Goal: Information Seeking & Learning: Learn about a topic

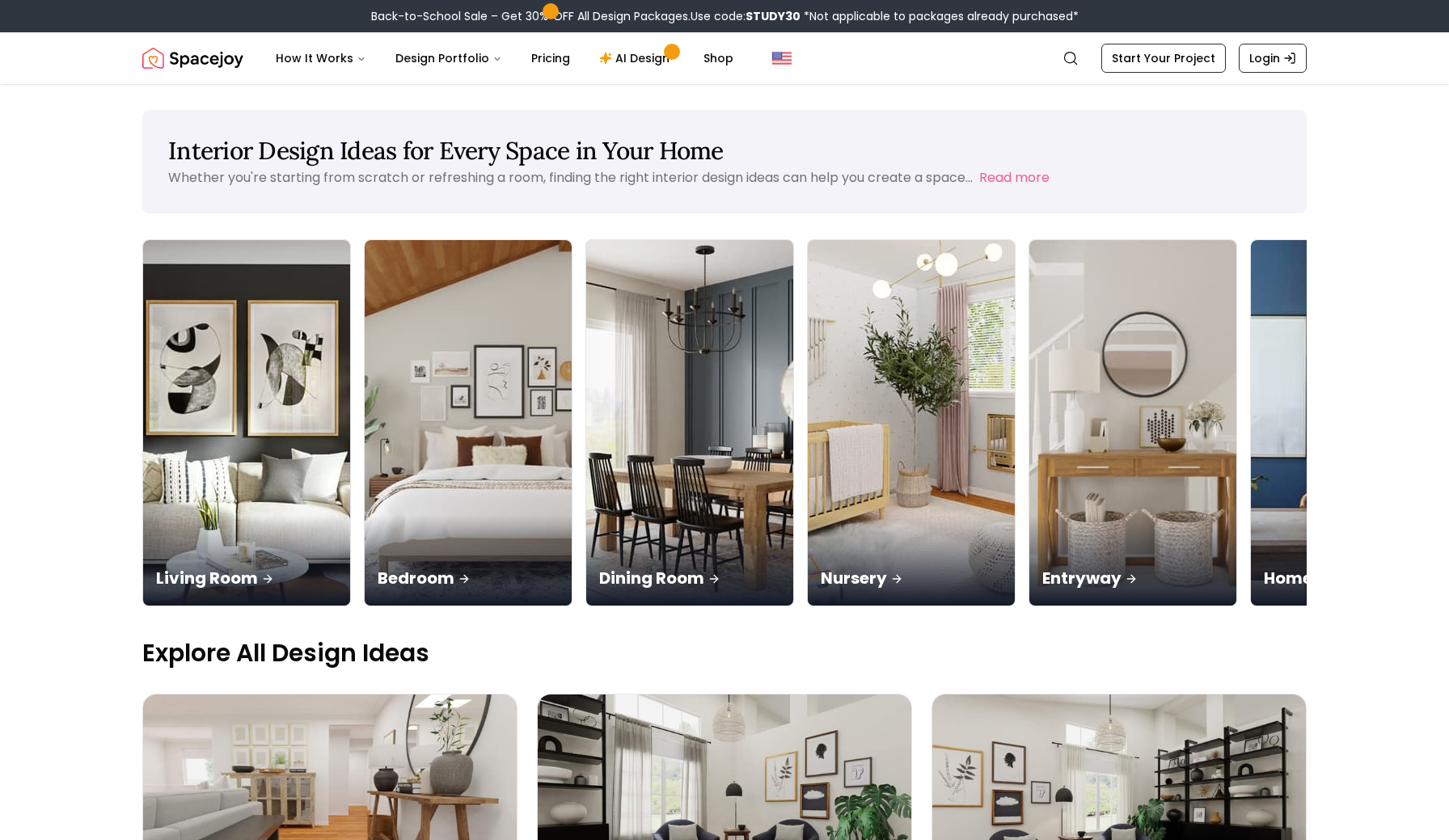
click at [236, 34] on nav "Spacejoy Search How It Works Design Portfolio Pricing AI Design Shop Search Sta…" at bounding box center [725, 58] width 1165 height 51
click at [215, 62] on img "Spacejoy" at bounding box center [193, 58] width 101 height 32
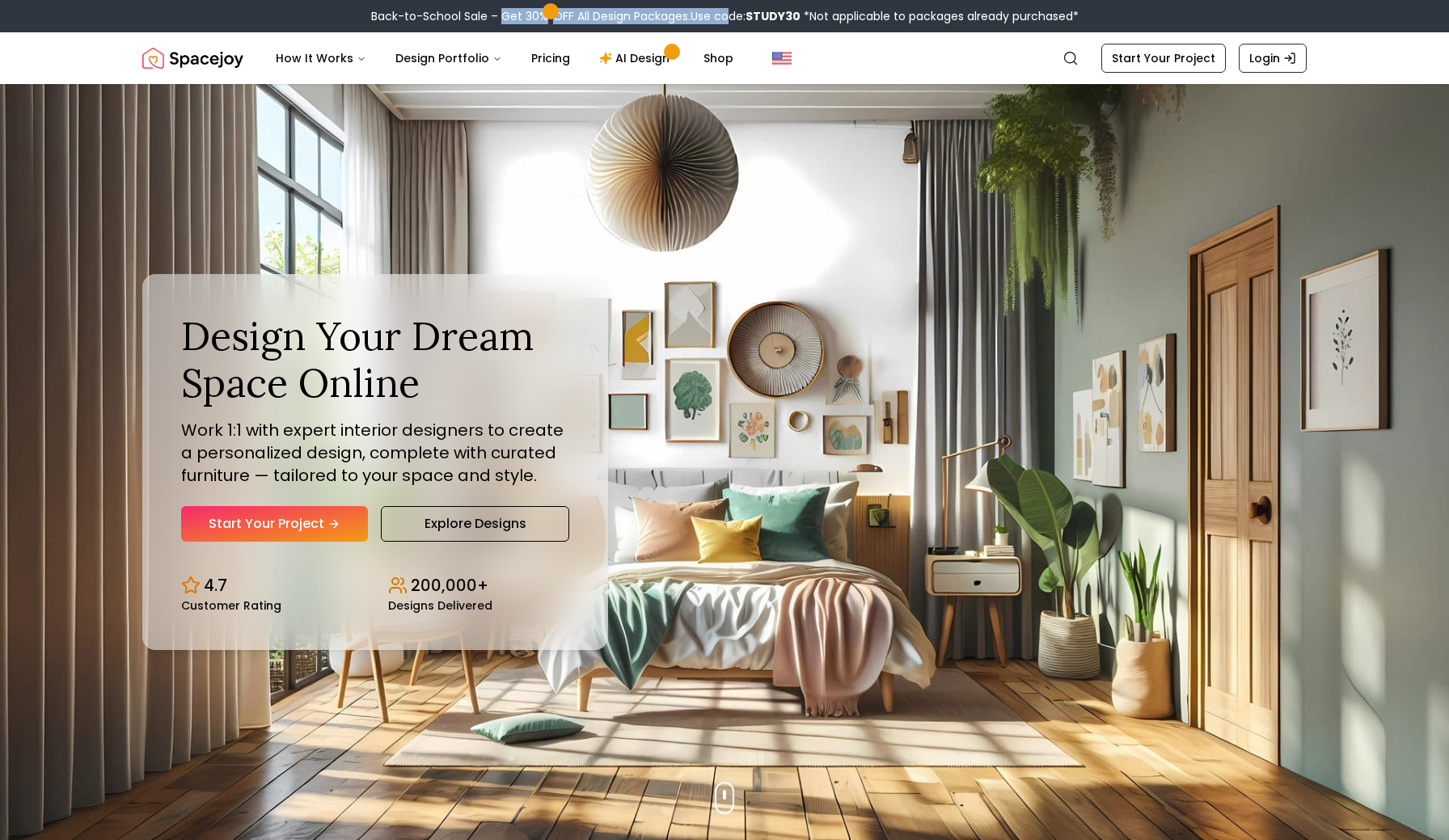
drag, startPoint x: 501, startPoint y: 14, endPoint x: 720, endPoint y: 18, distance: 219.0
click at [720, 18] on div "Back-to-School Sale – Get 30% OFF All Design Packages. Use code: STUDY30 *Not a…" at bounding box center [725, 16] width 708 height 16
click at [731, 18] on span "Use code: STUDY30" at bounding box center [746, 16] width 110 height 16
drag, startPoint x: 366, startPoint y: 17, endPoint x: 711, endPoint y: 9, distance: 345.1
click at [711, 9] on div "Back-to-School Sale – Get 30% OFF All Design Packages. Use code: STUDY30 *Not a…" at bounding box center [724, 16] width 1449 height 32
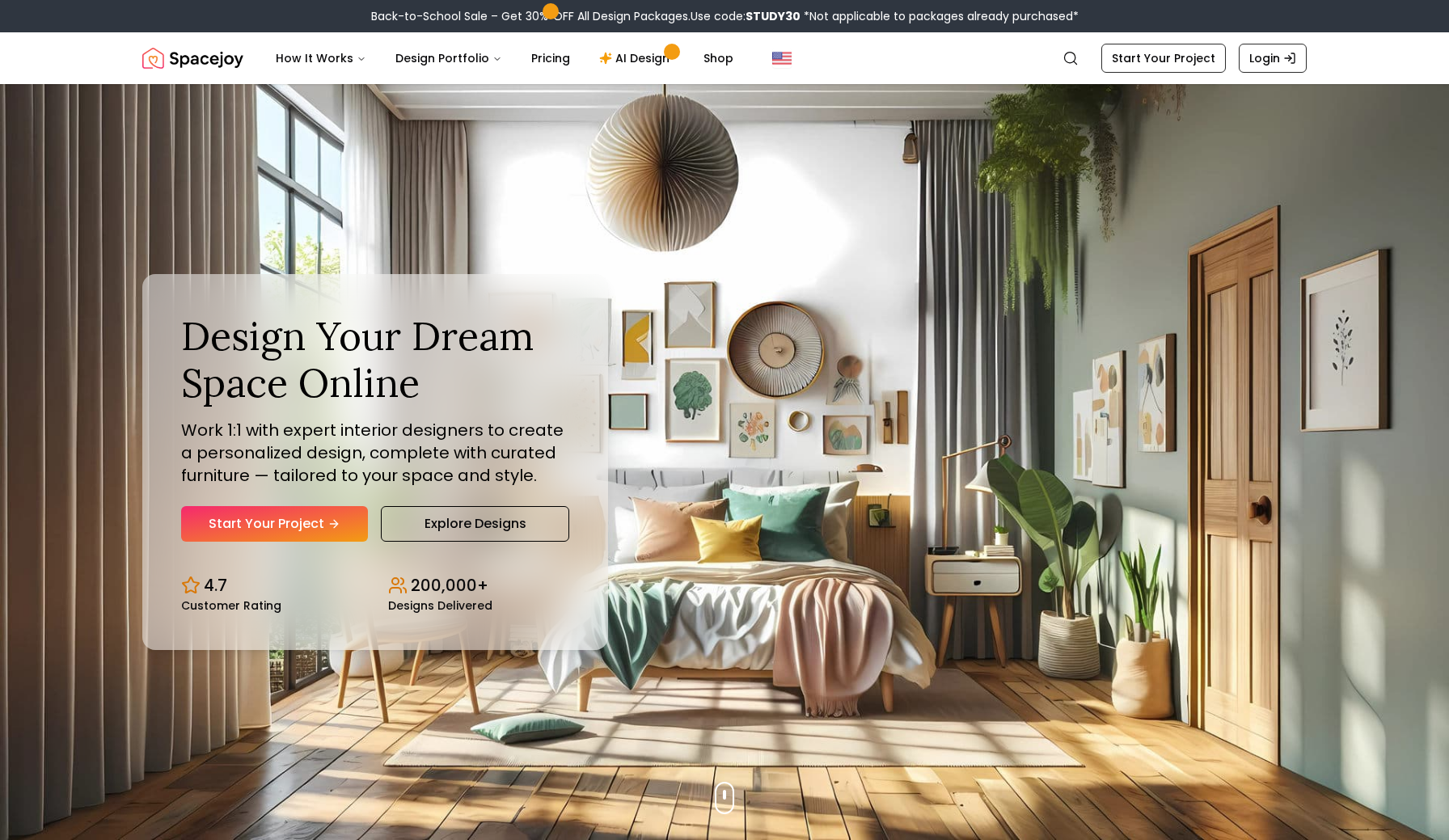
click at [721, 18] on span "Use code: STUDY30" at bounding box center [746, 16] width 110 height 16
drag, startPoint x: 367, startPoint y: 18, endPoint x: 814, endPoint y: 22, distance: 447.0
click at [815, 22] on div "Back-to-School Sale – Get 30% OFF All Design Packages. Use code: STUDY30 *Not a…" at bounding box center [724, 16] width 1449 height 32
click at [957, 21] on span "*Not applicable to packages already purchased*" at bounding box center [940, 16] width 278 height 16
drag, startPoint x: 369, startPoint y: 17, endPoint x: 941, endPoint y: 18, distance: 572.0
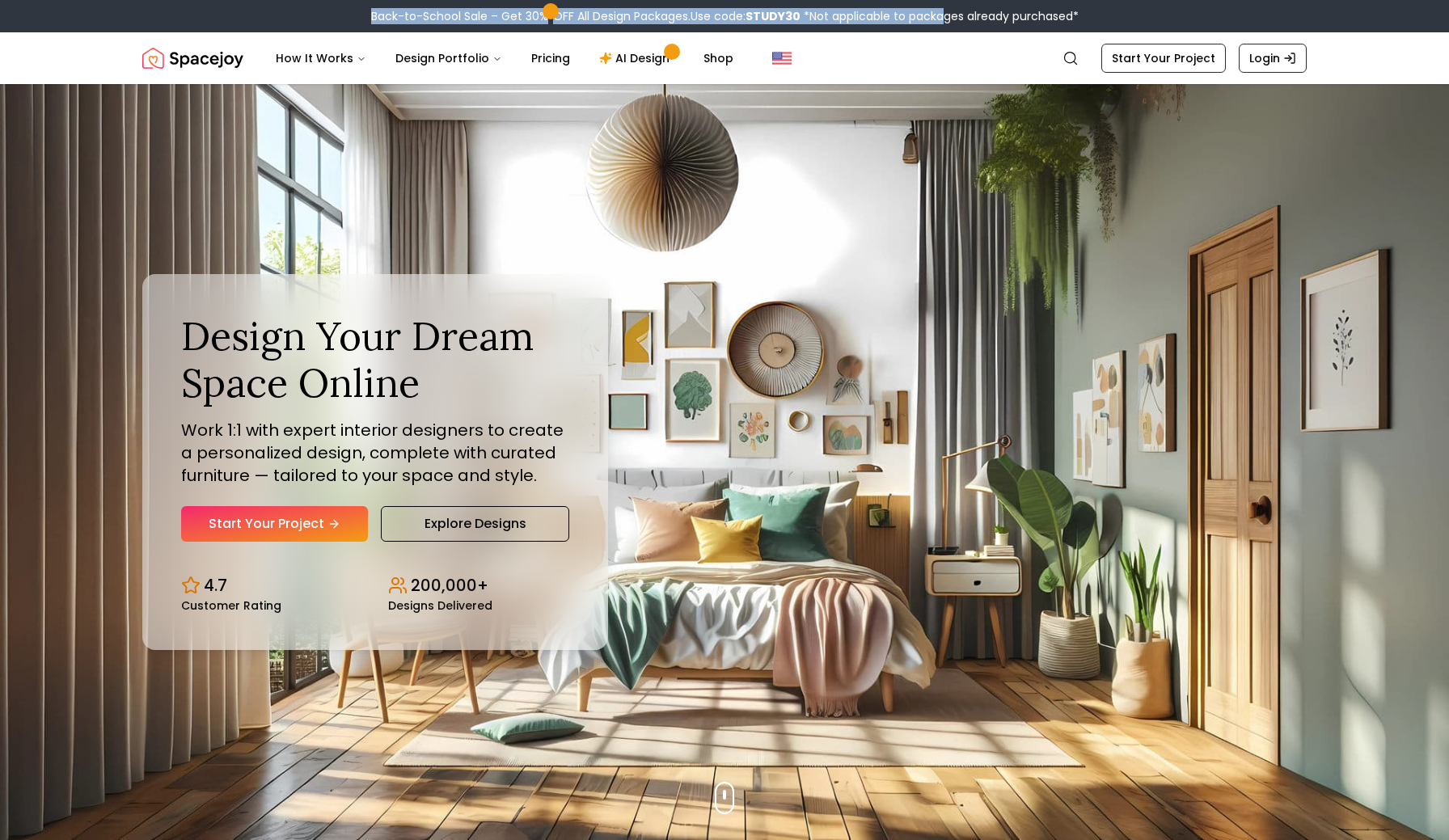
click at [941, 18] on div "Back-to-School Sale – Get 30% OFF All Design Packages. Use code: STUDY30 *Not a…" at bounding box center [725, 16] width 708 height 16
click at [904, 346] on div "Design Your Dream Space Online Work 1:1 with expert interior designers to creat…" at bounding box center [724, 463] width 1242 height 756
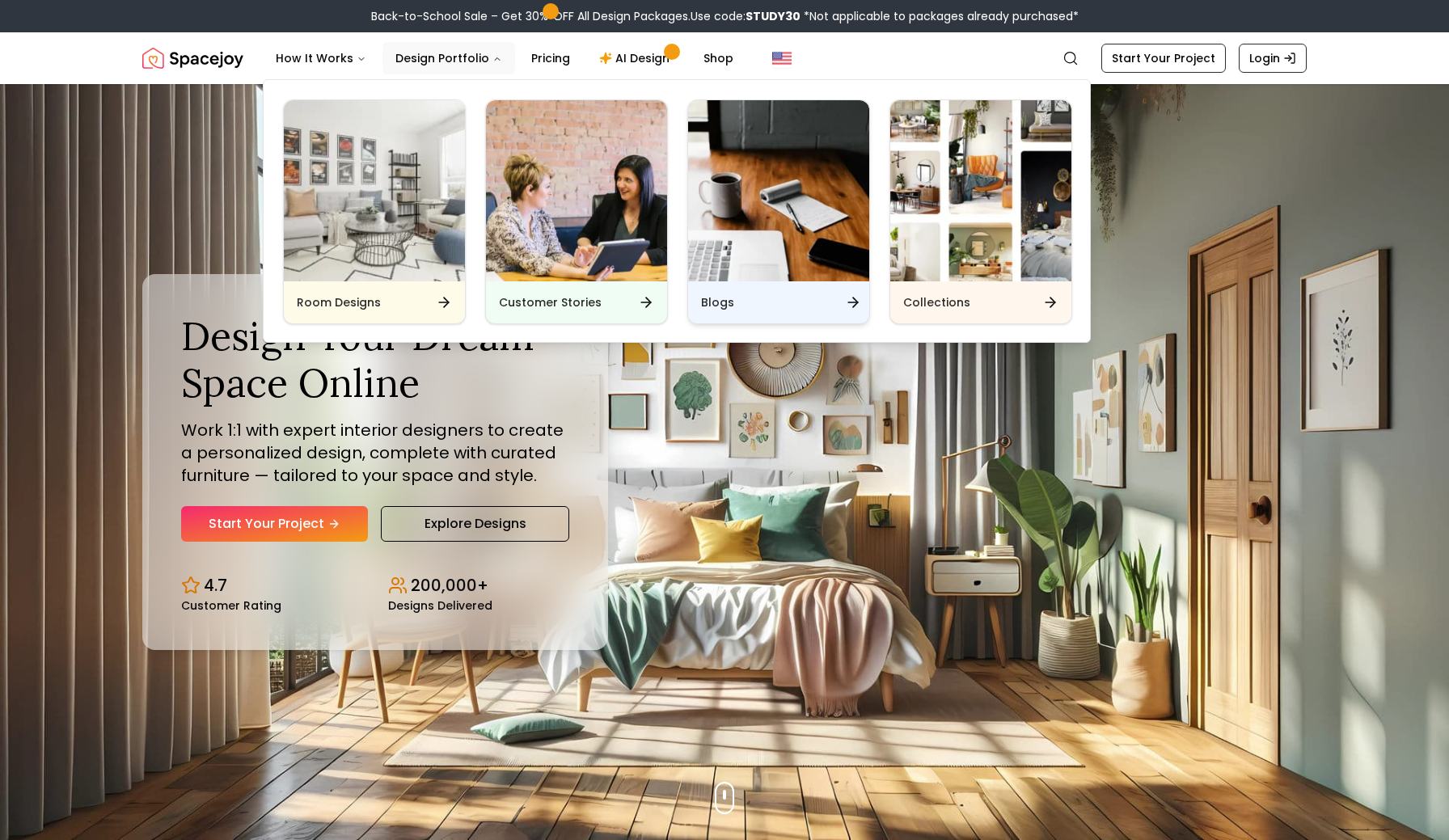
click at [736, 249] on img "Main" at bounding box center [778, 191] width 181 height 181
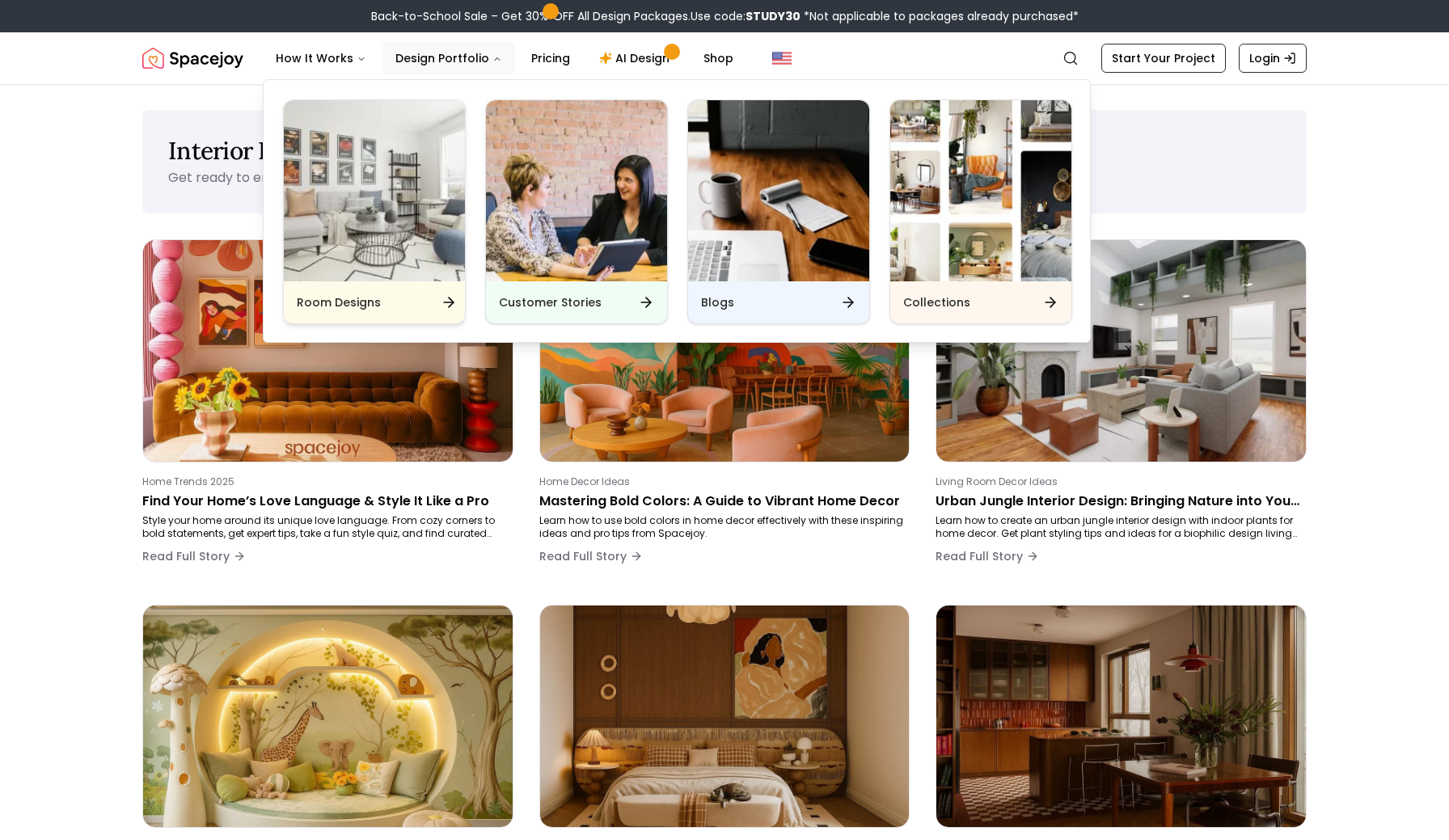
click at [350, 229] on img "Main" at bounding box center [374, 191] width 181 height 181
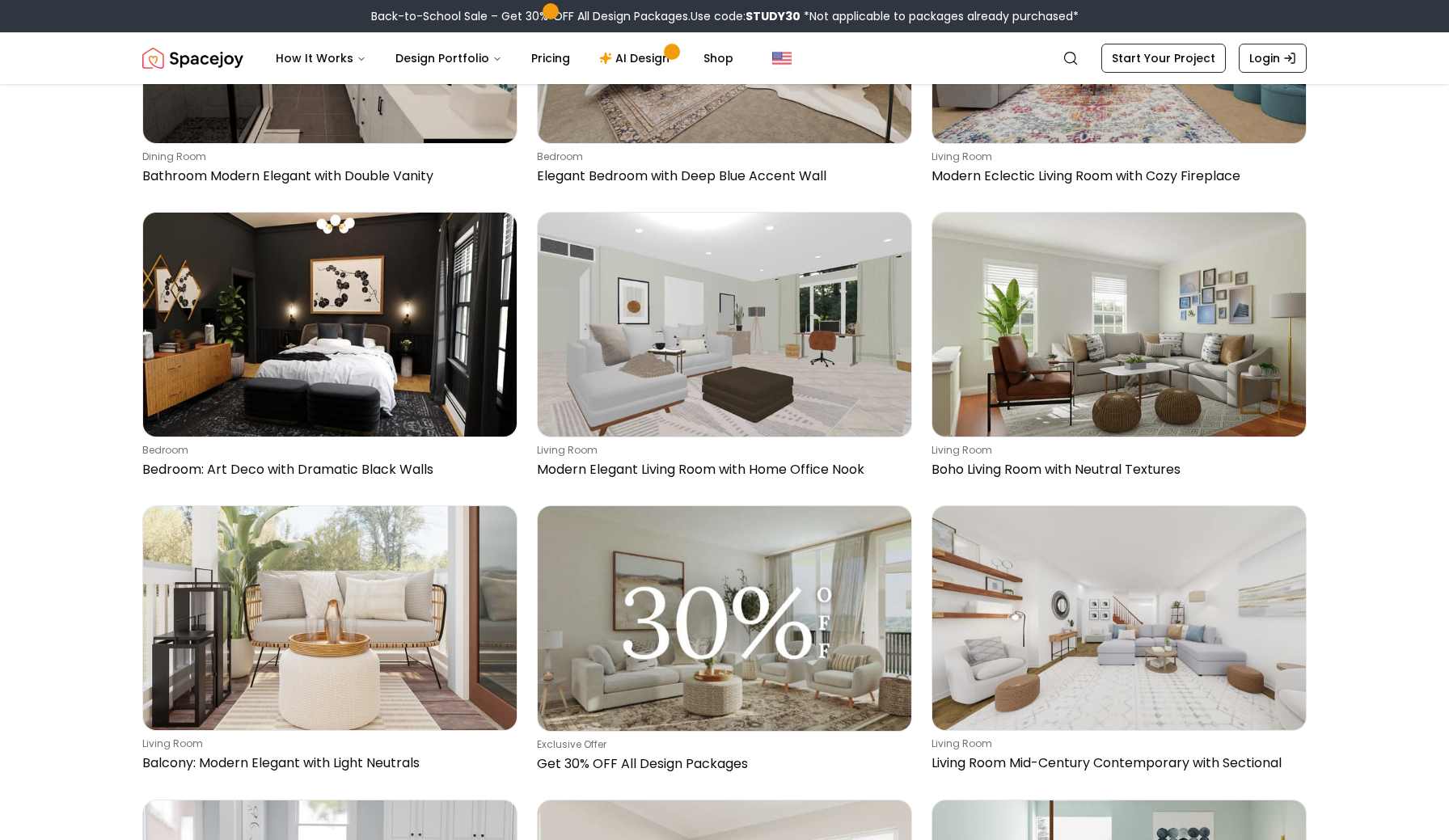
scroll to position [1650, 0]
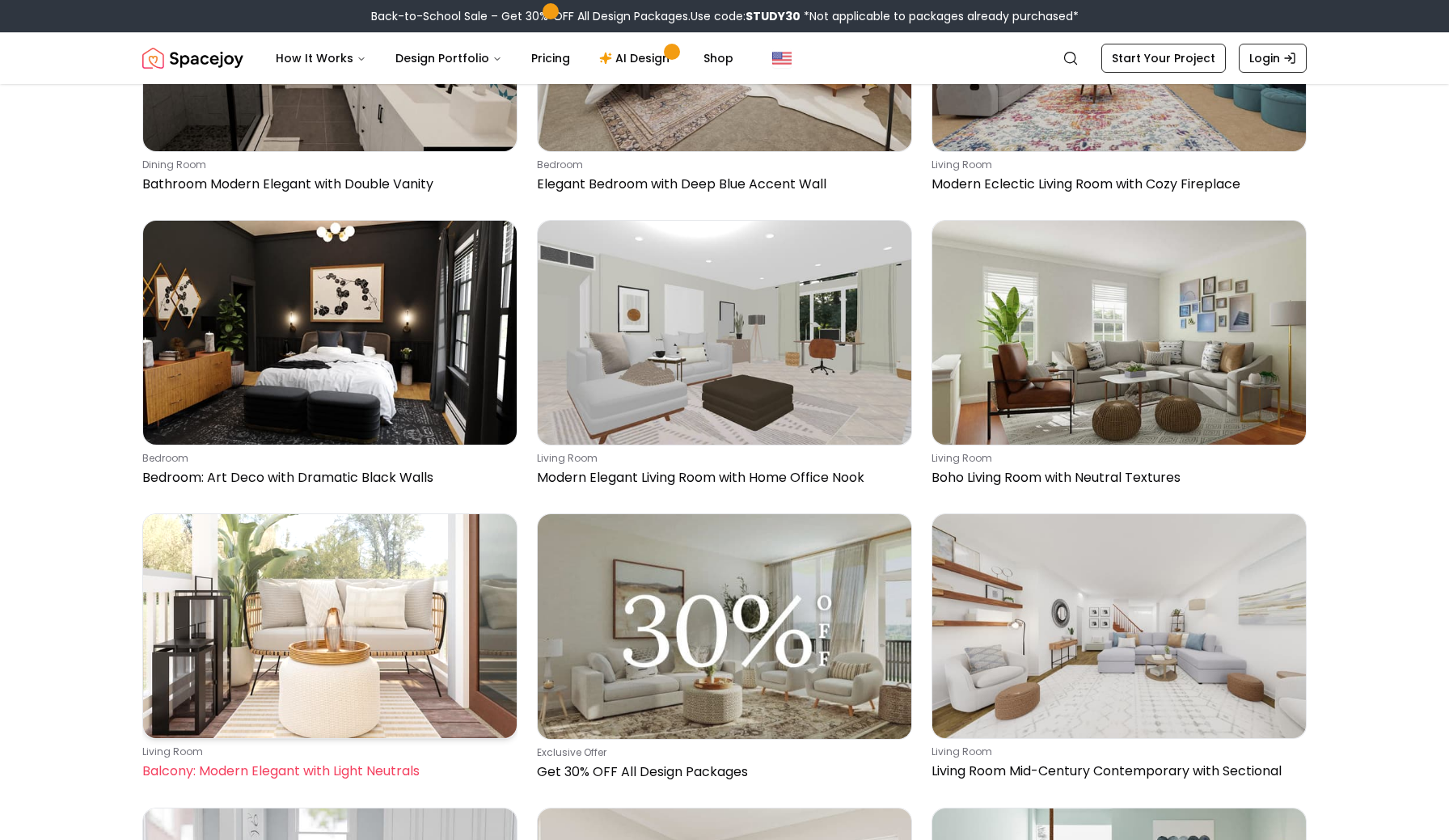
click at [404, 514] on img at bounding box center [330, 626] width 373 height 224
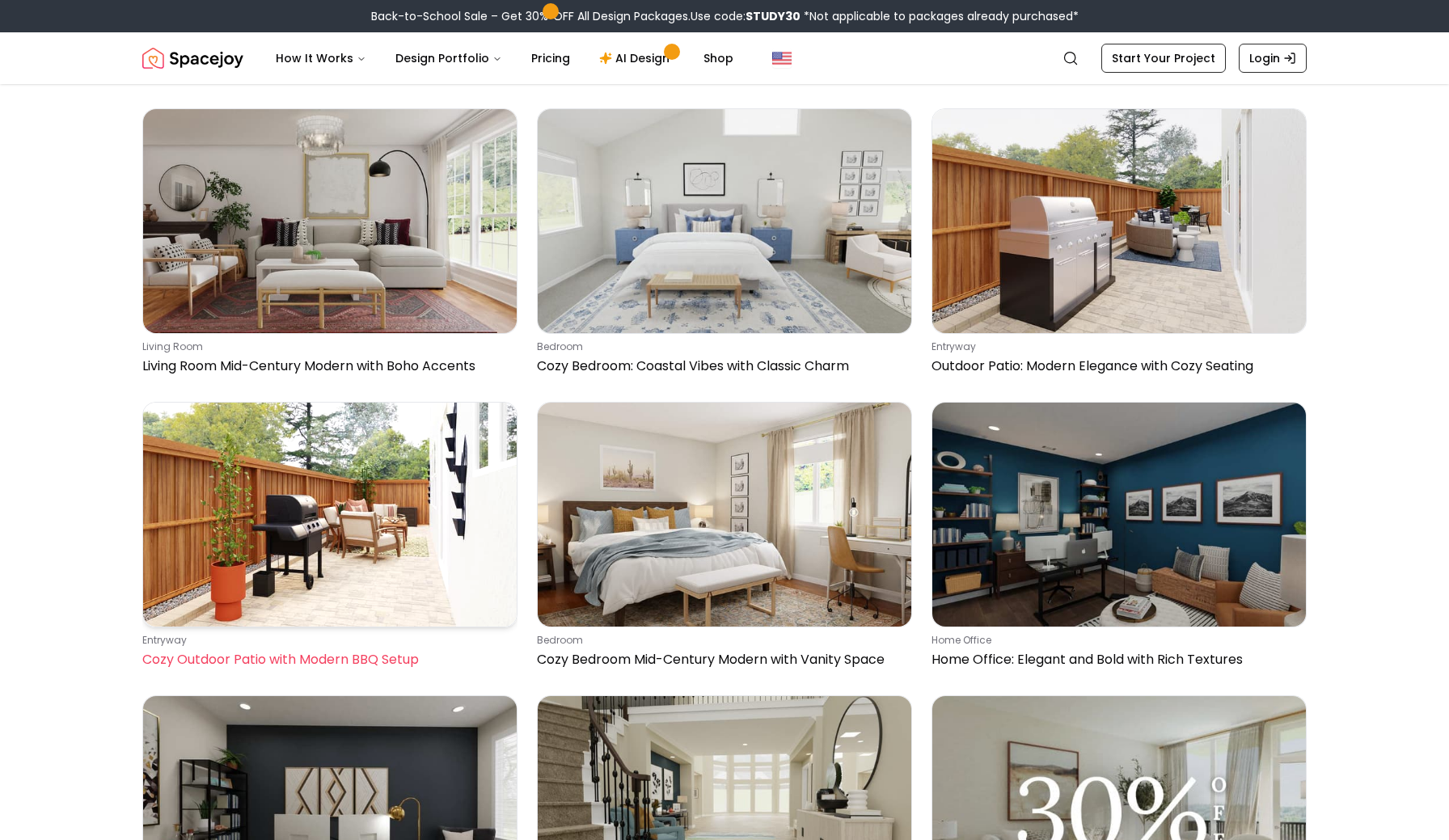
scroll to position [2693, 0]
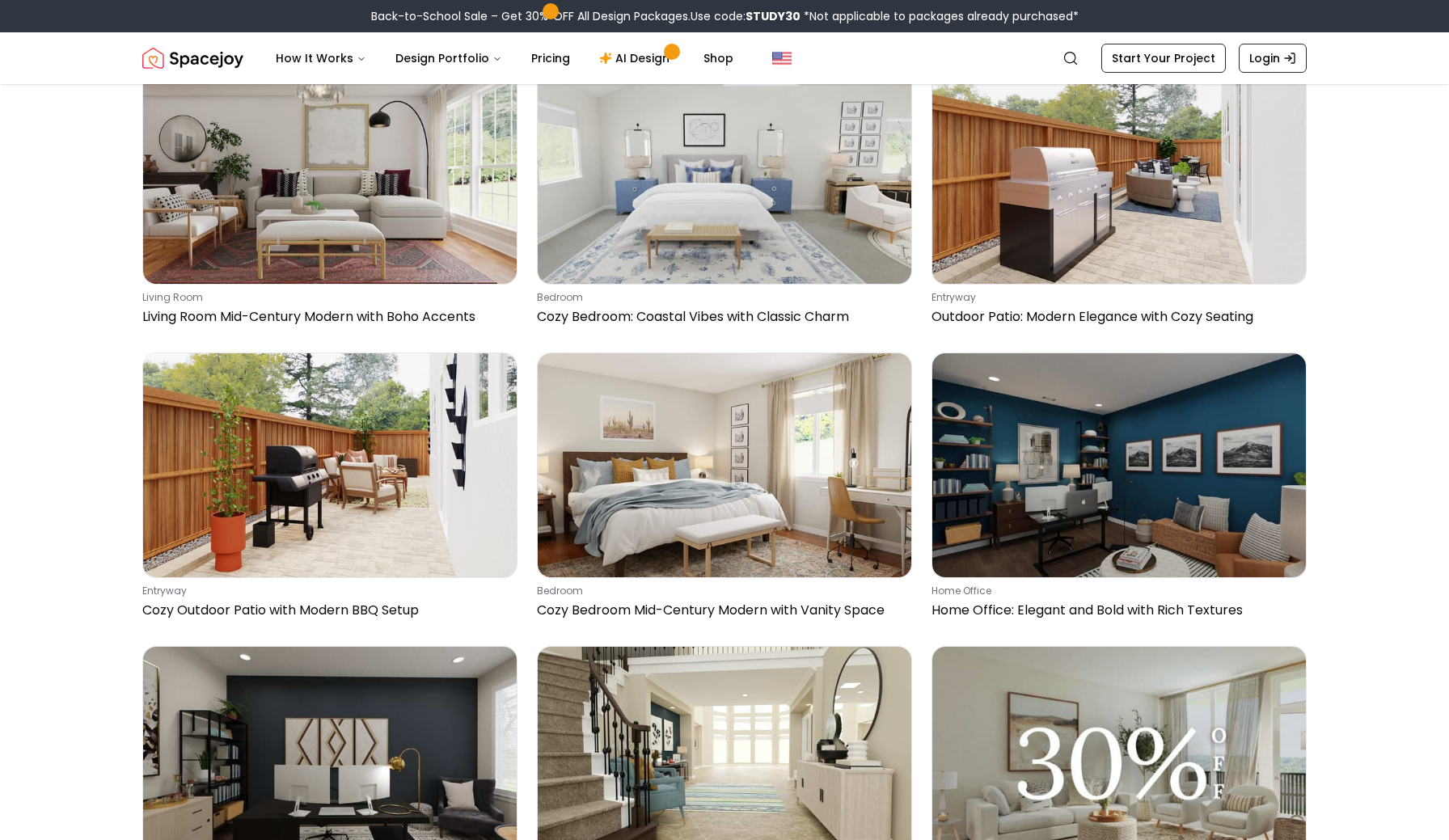
click at [658, 647] on img at bounding box center [724, 759] width 373 height 224
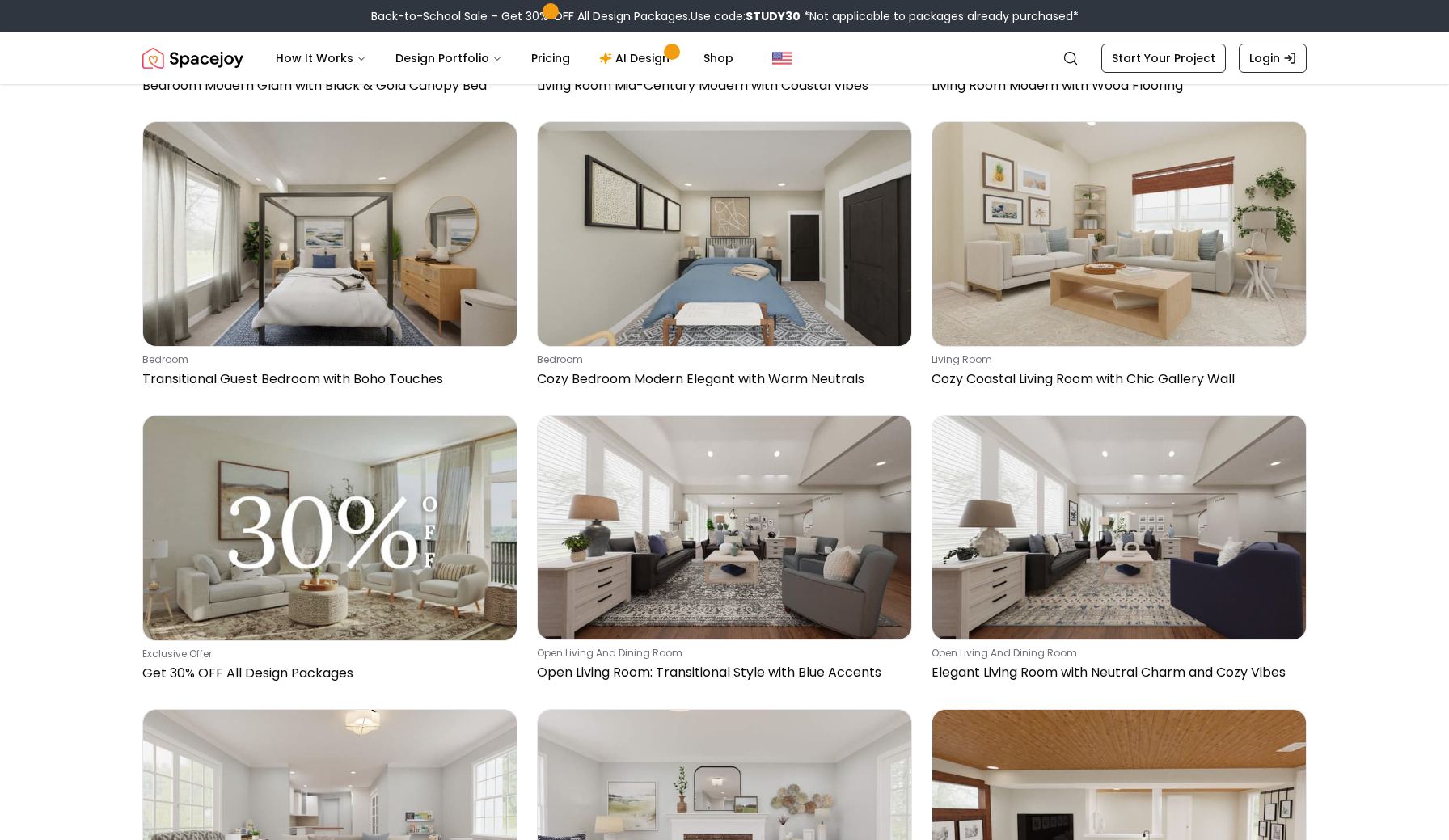
scroll to position [4445, 0]
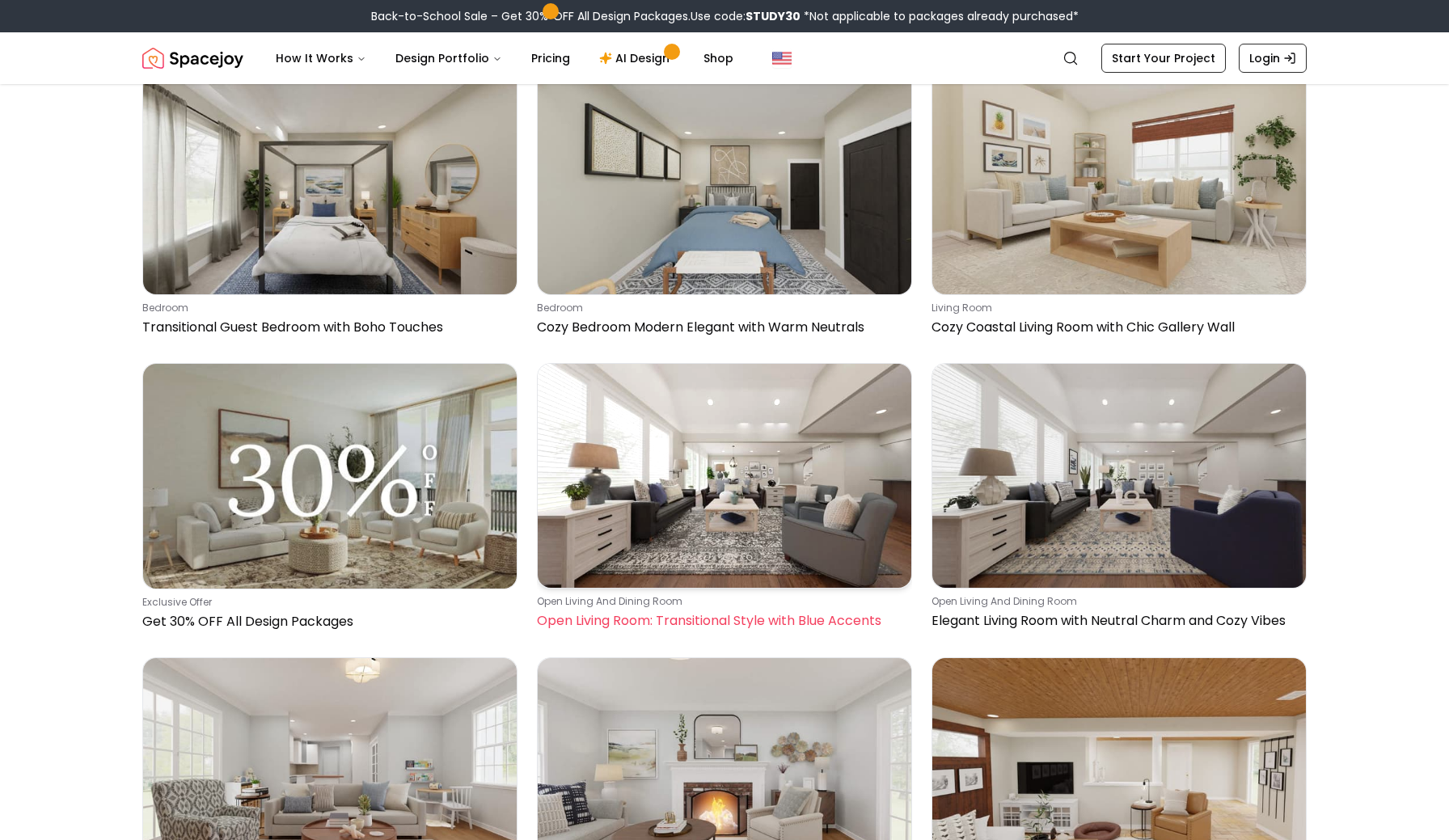
click at [682, 399] on img at bounding box center [724, 476] width 373 height 224
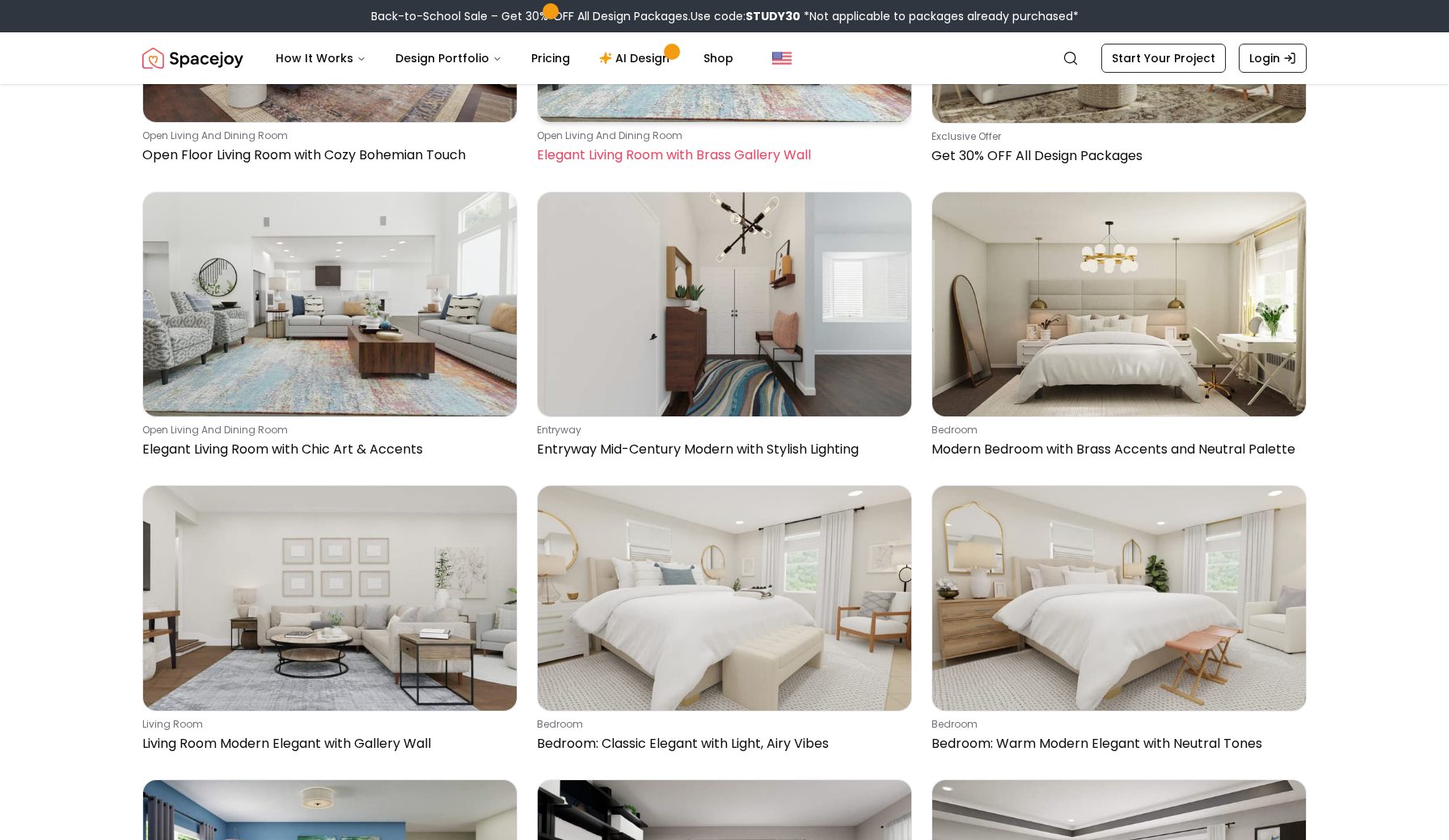
scroll to position [7267, 0]
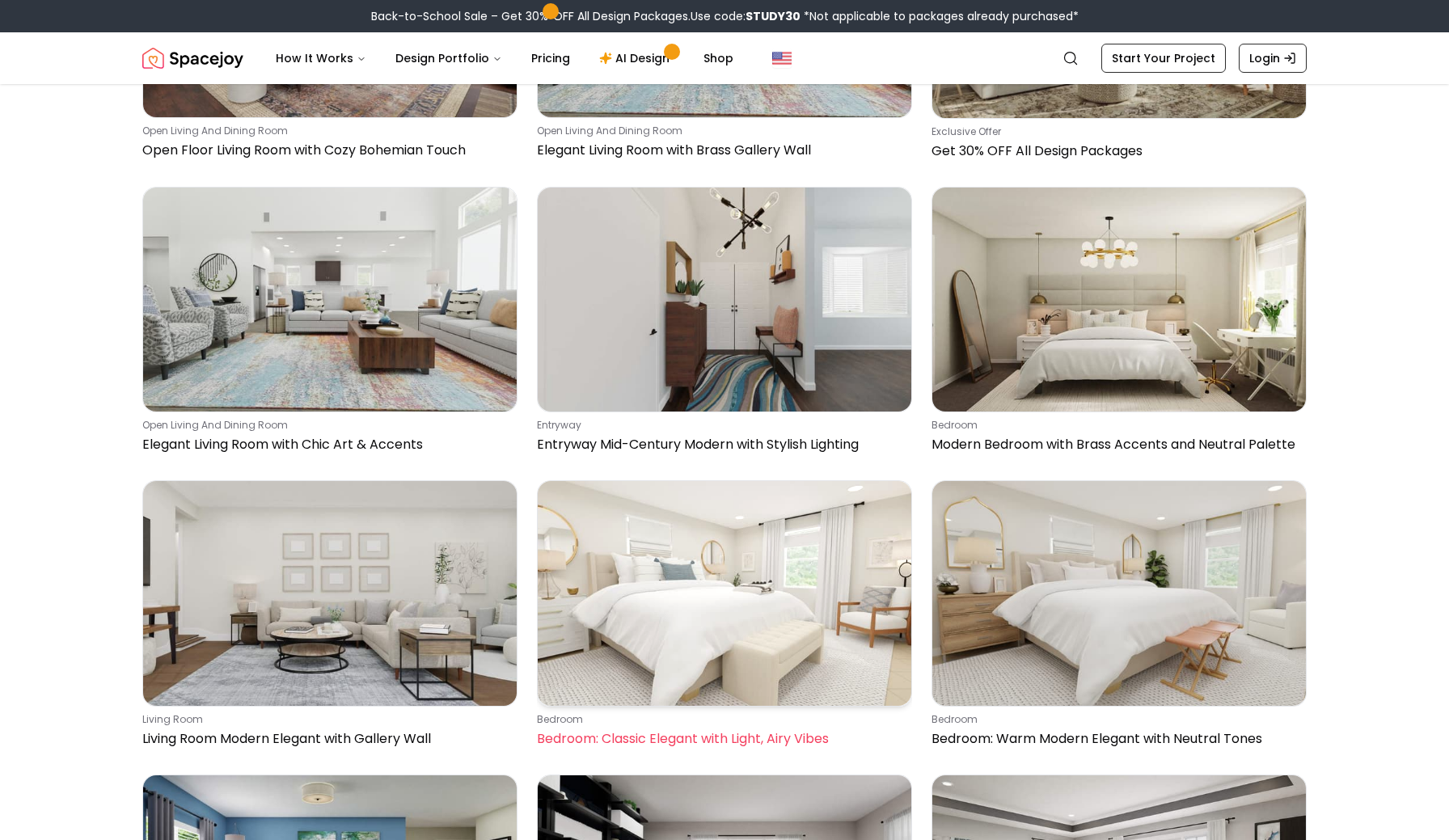
click at [664, 492] on img at bounding box center [724, 593] width 373 height 224
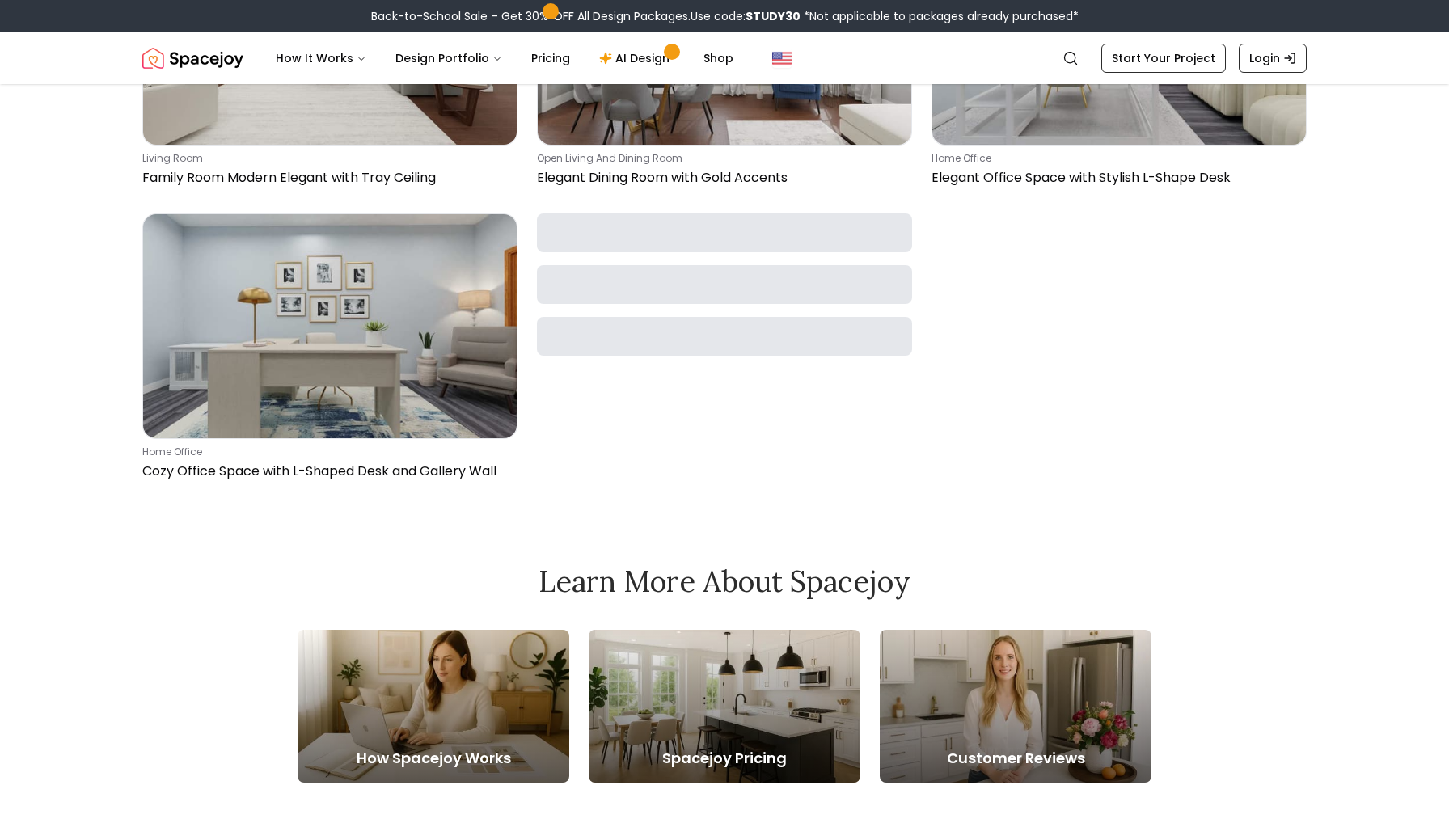
scroll to position [9287, 0]
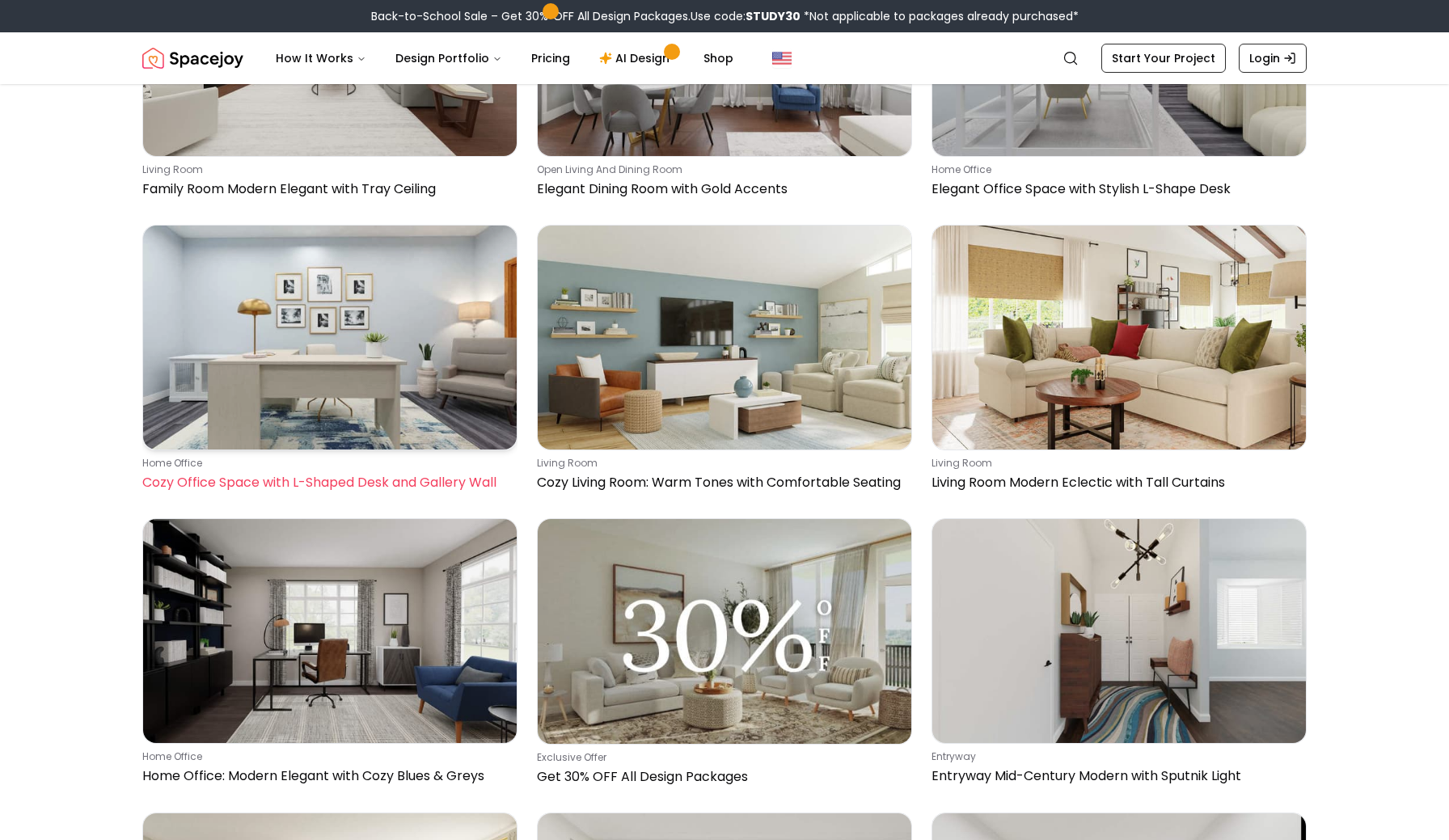
click at [402, 258] on img at bounding box center [330, 337] width 373 height 224
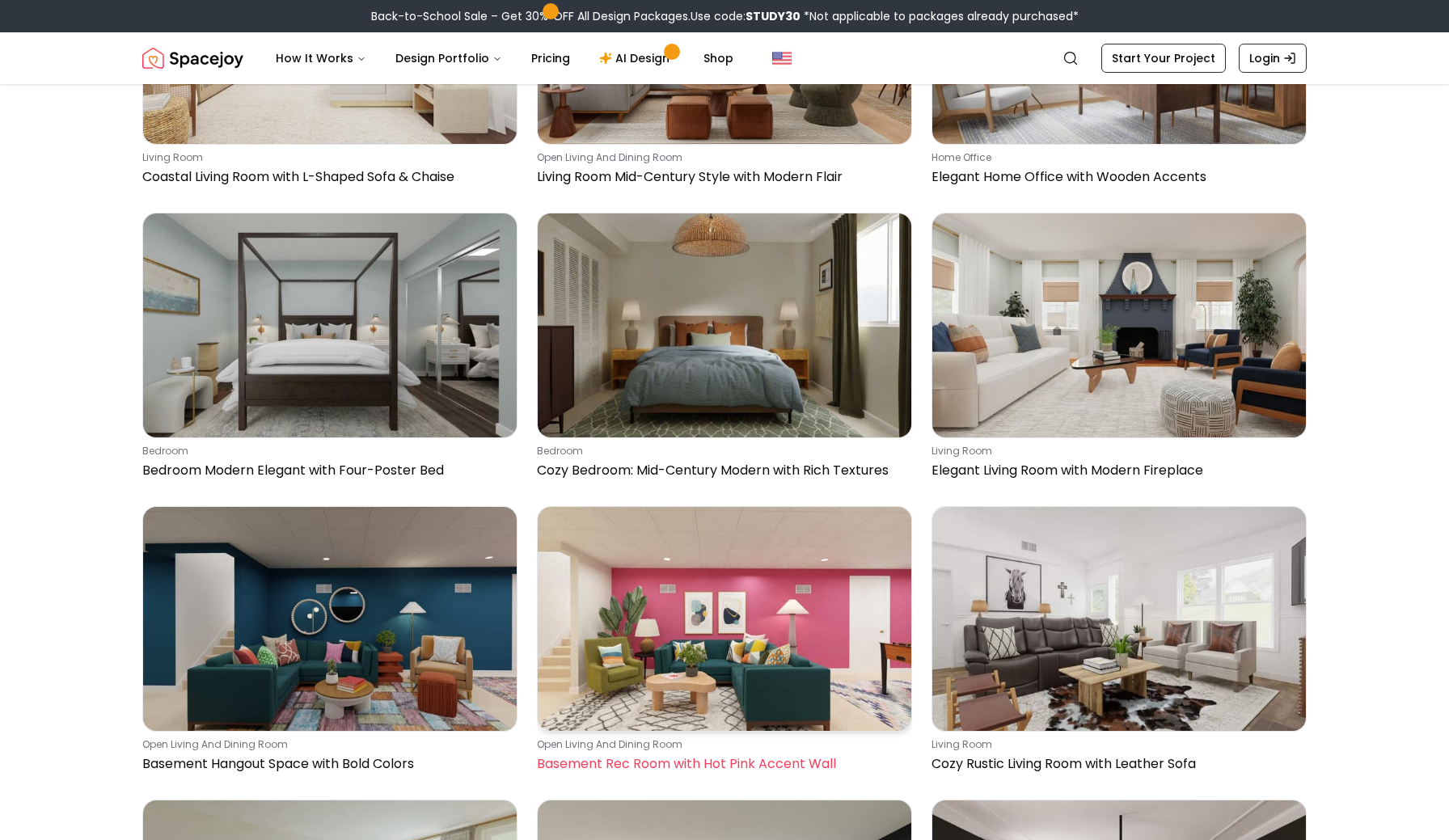
scroll to position [11674, 0]
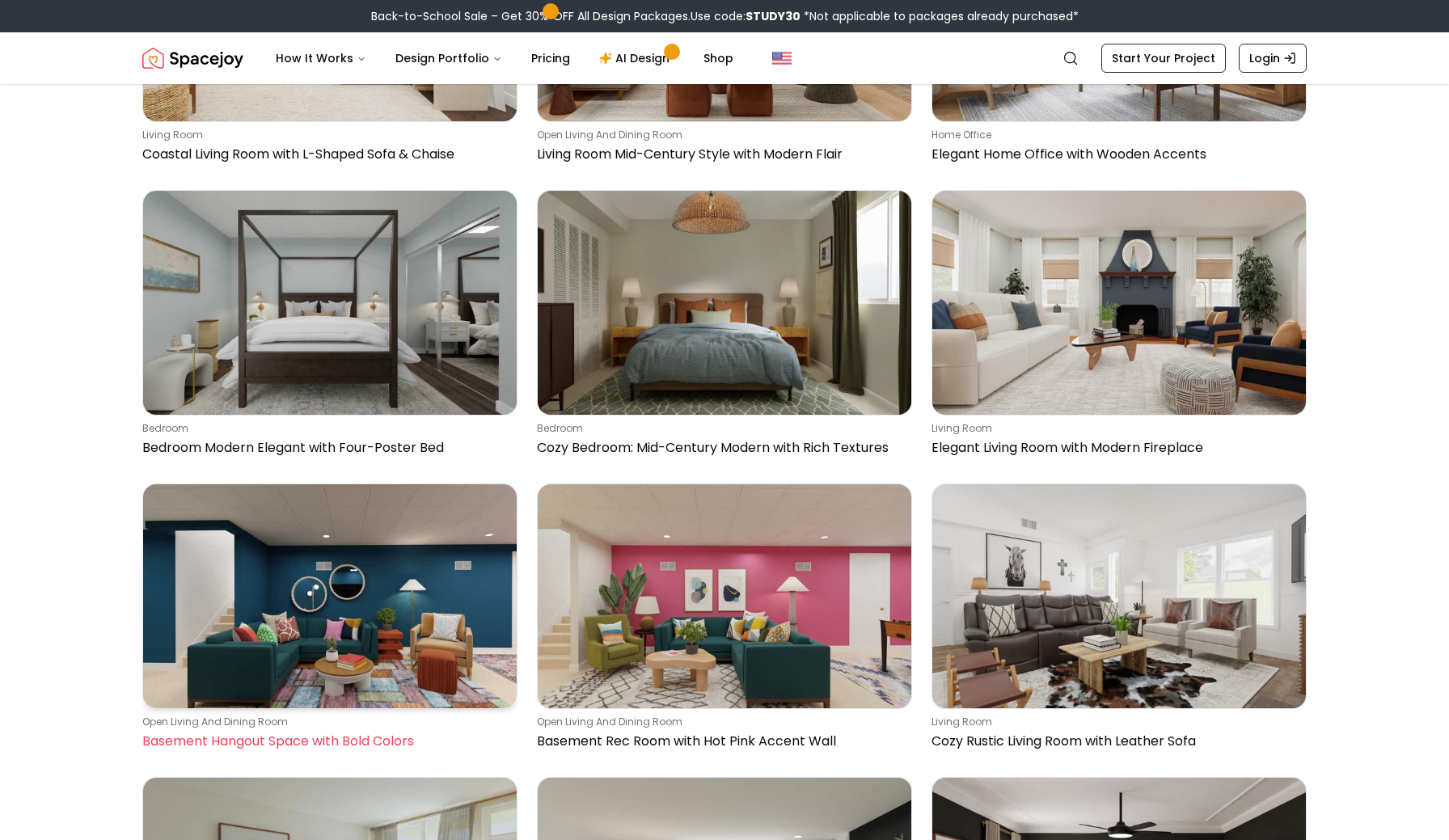
click at [452, 511] on img at bounding box center [330, 597] width 373 height 224
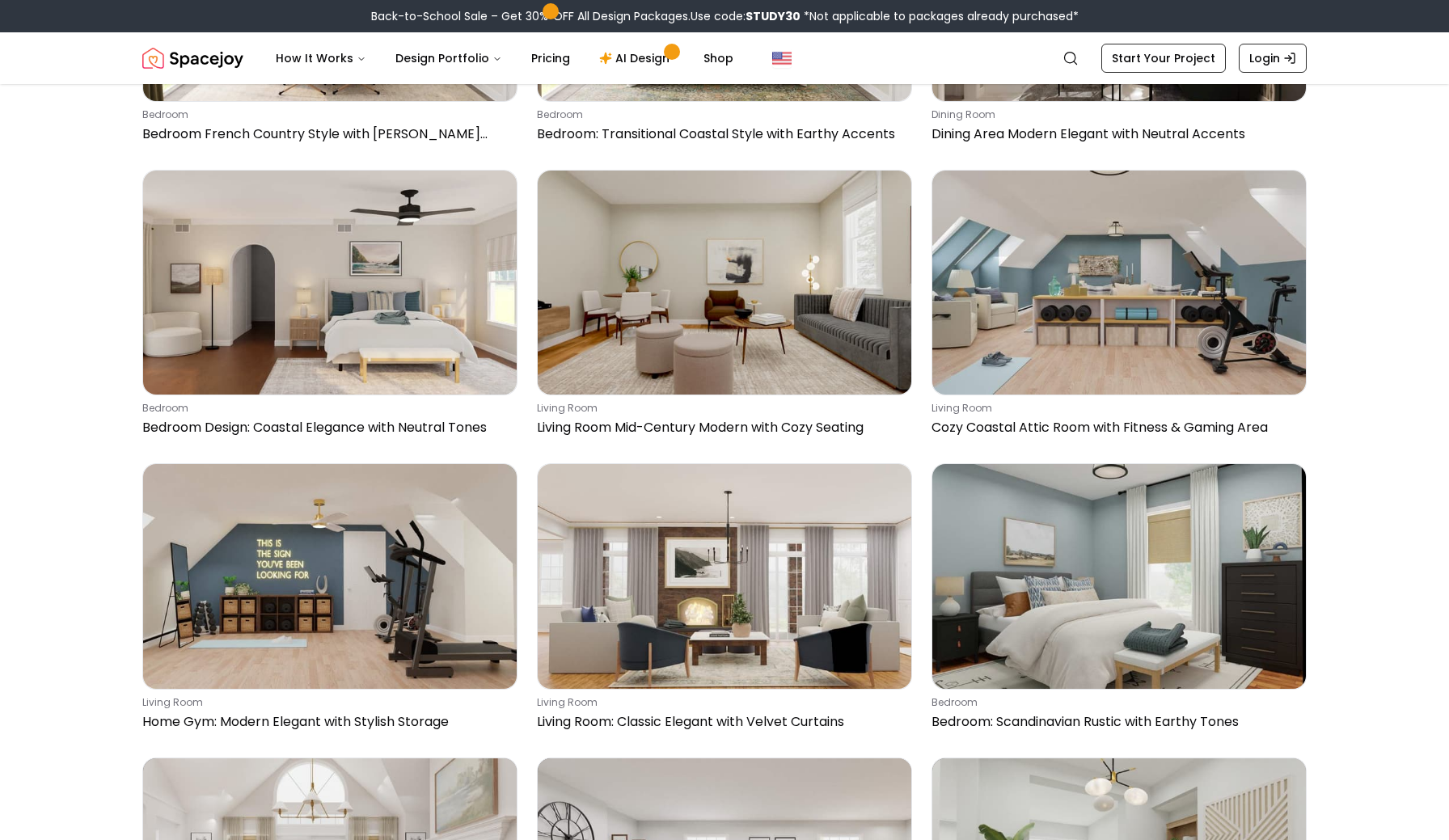
scroll to position [15244, 0]
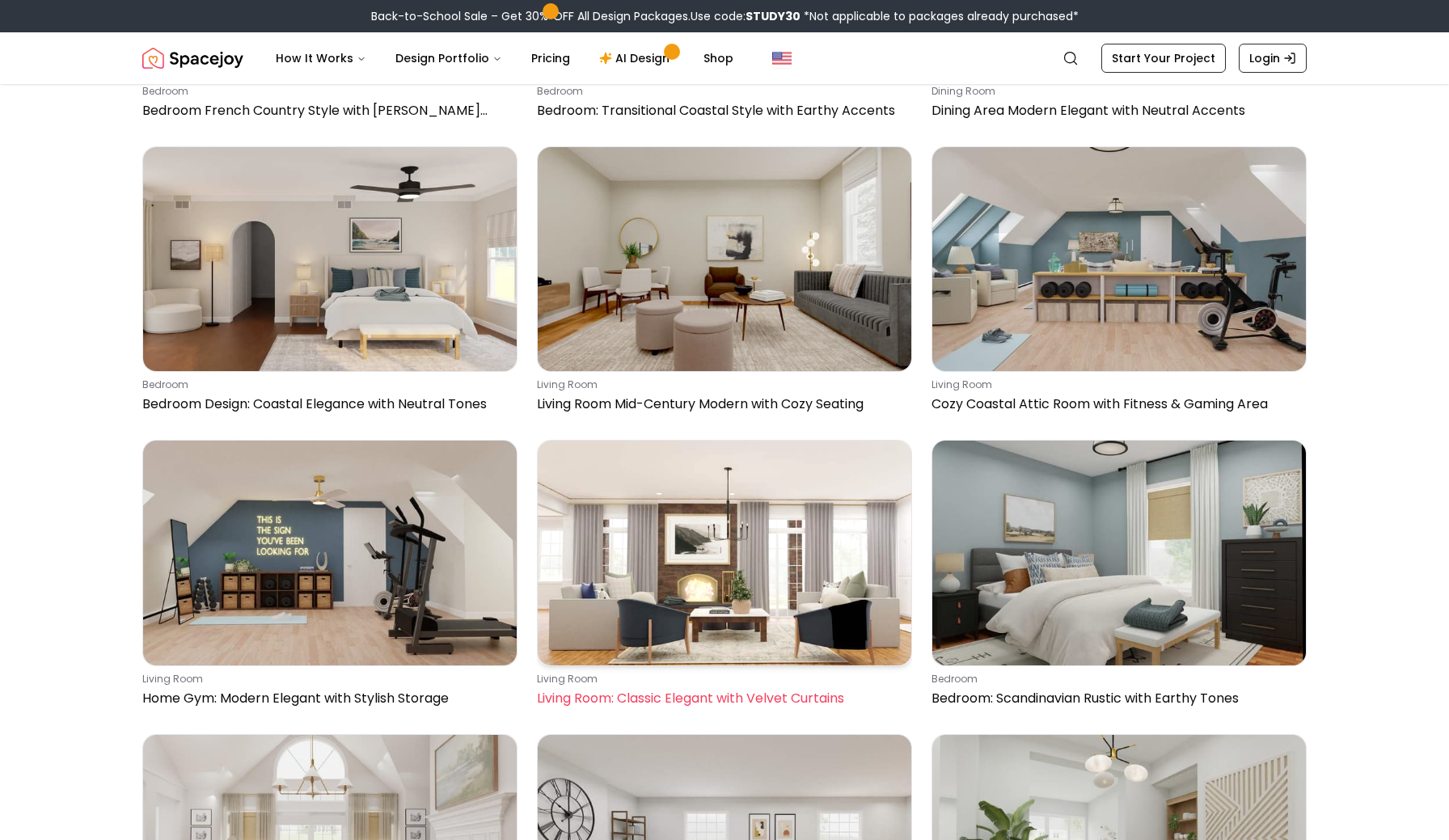
click at [705, 441] on img at bounding box center [724, 553] width 373 height 224
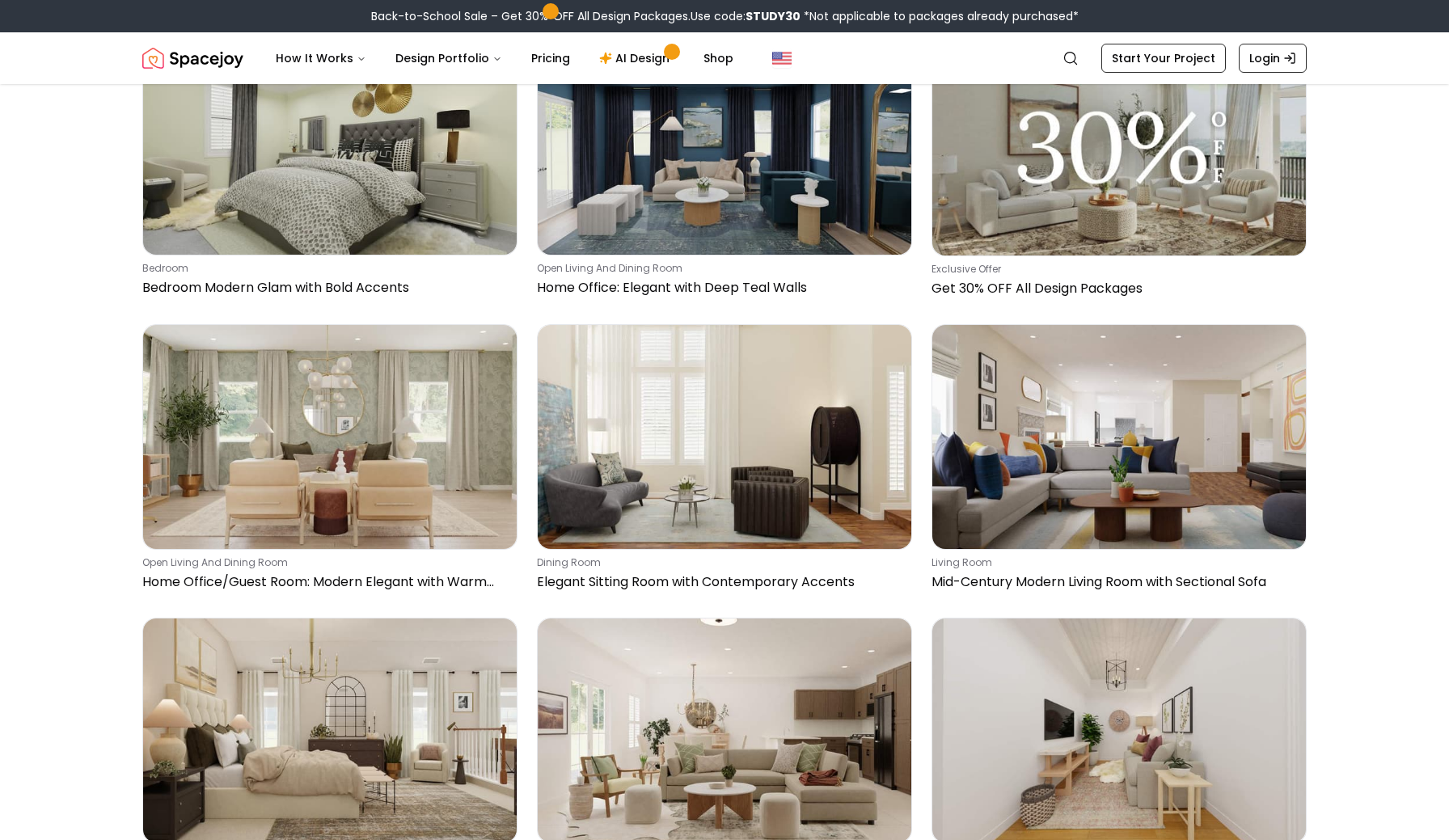
scroll to position [18608, 0]
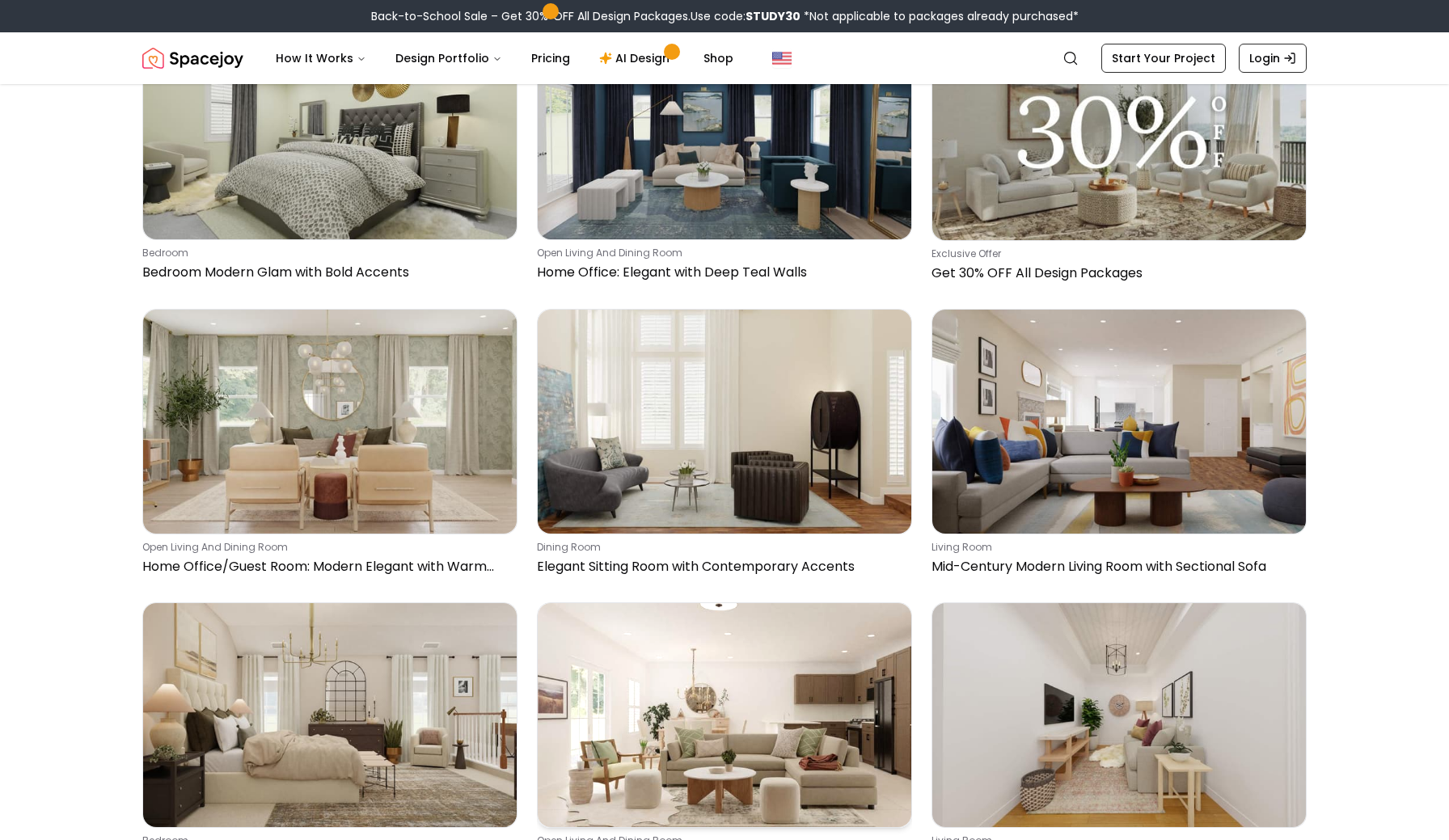
click at [717, 603] on img at bounding box center [724, 716] width 373 height 224
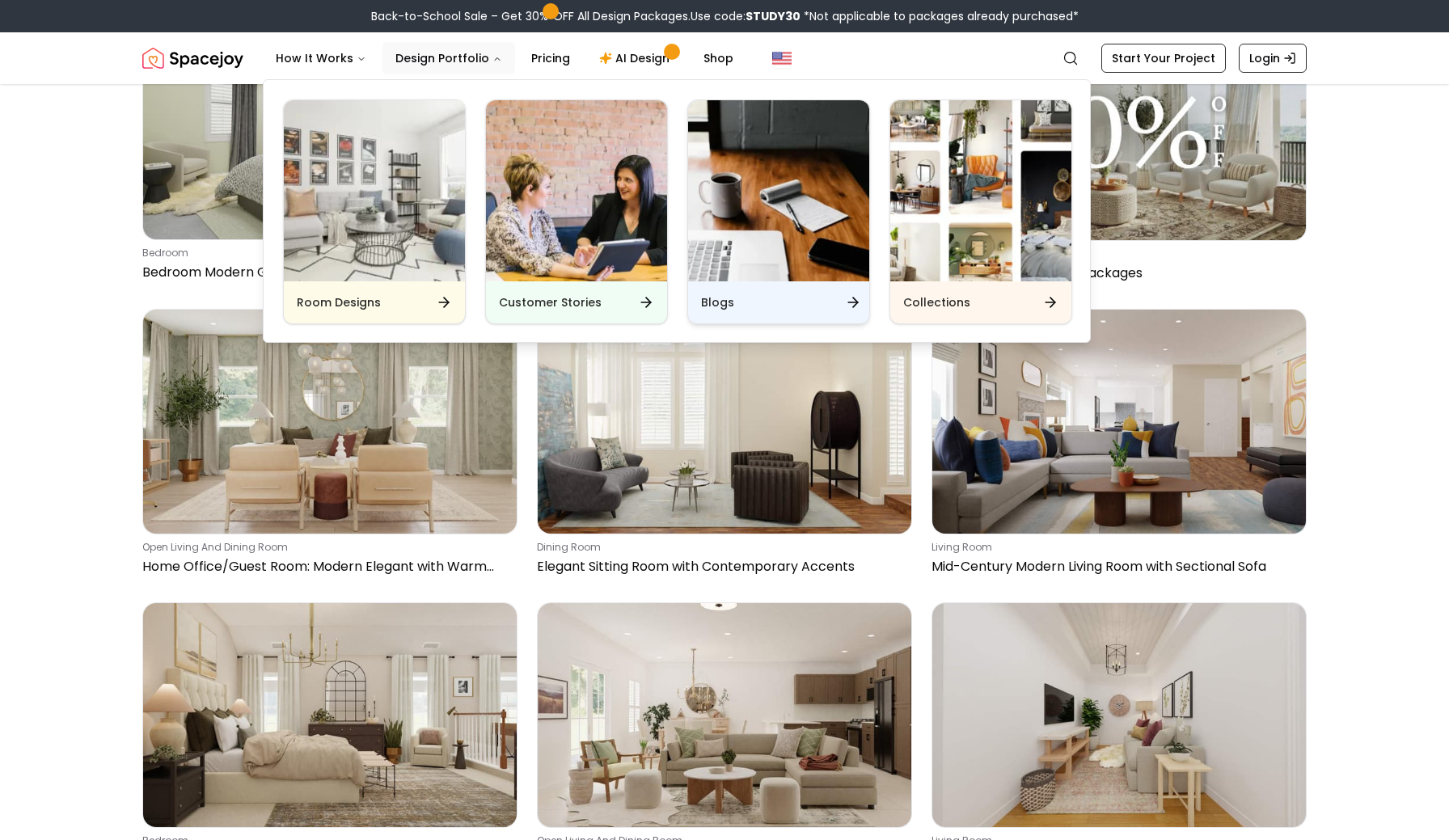
click at [737, 213] on img "Main" at bounding box center [778, 191] width 181 height 181
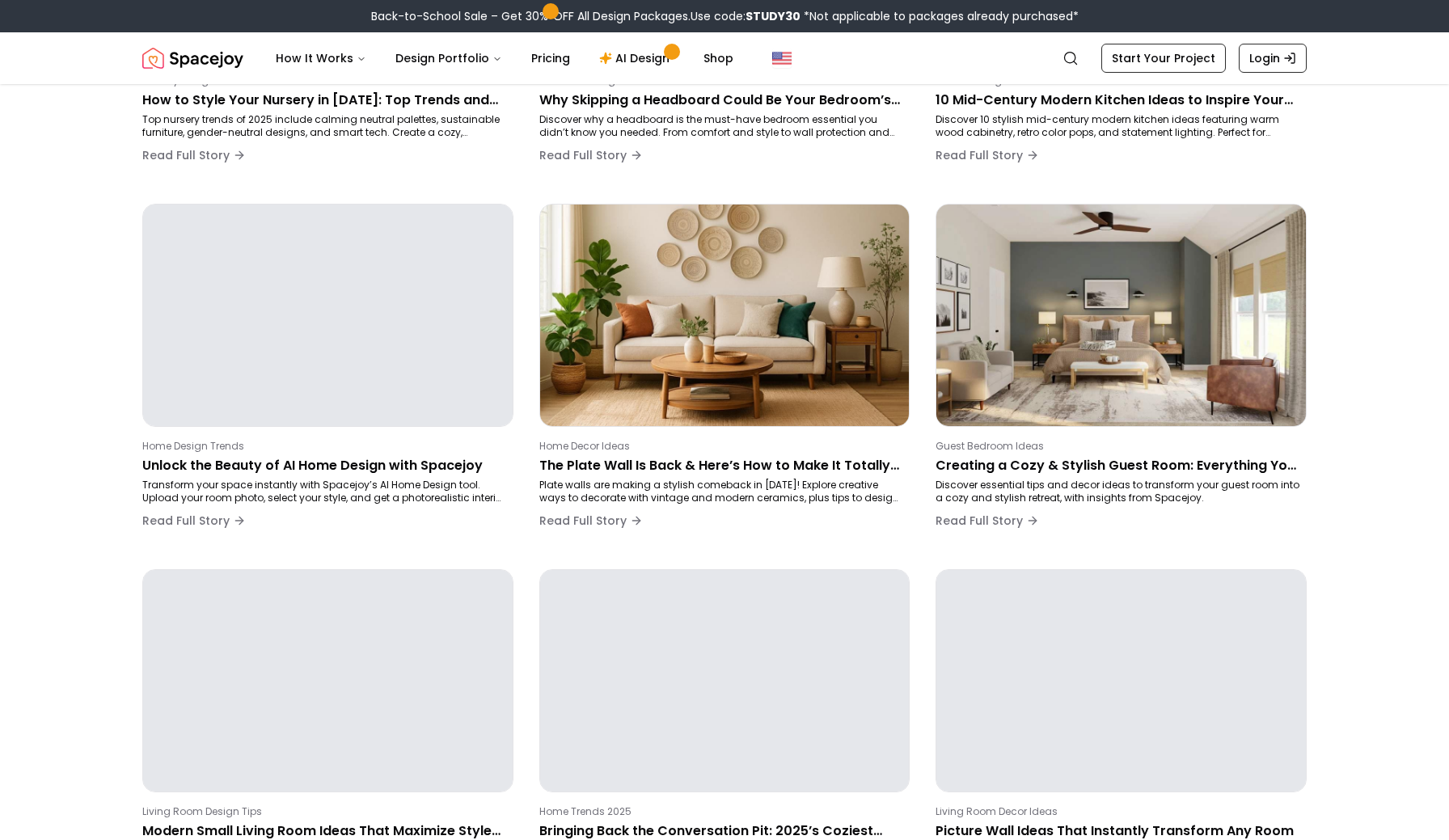
scroll to position [762, 0]
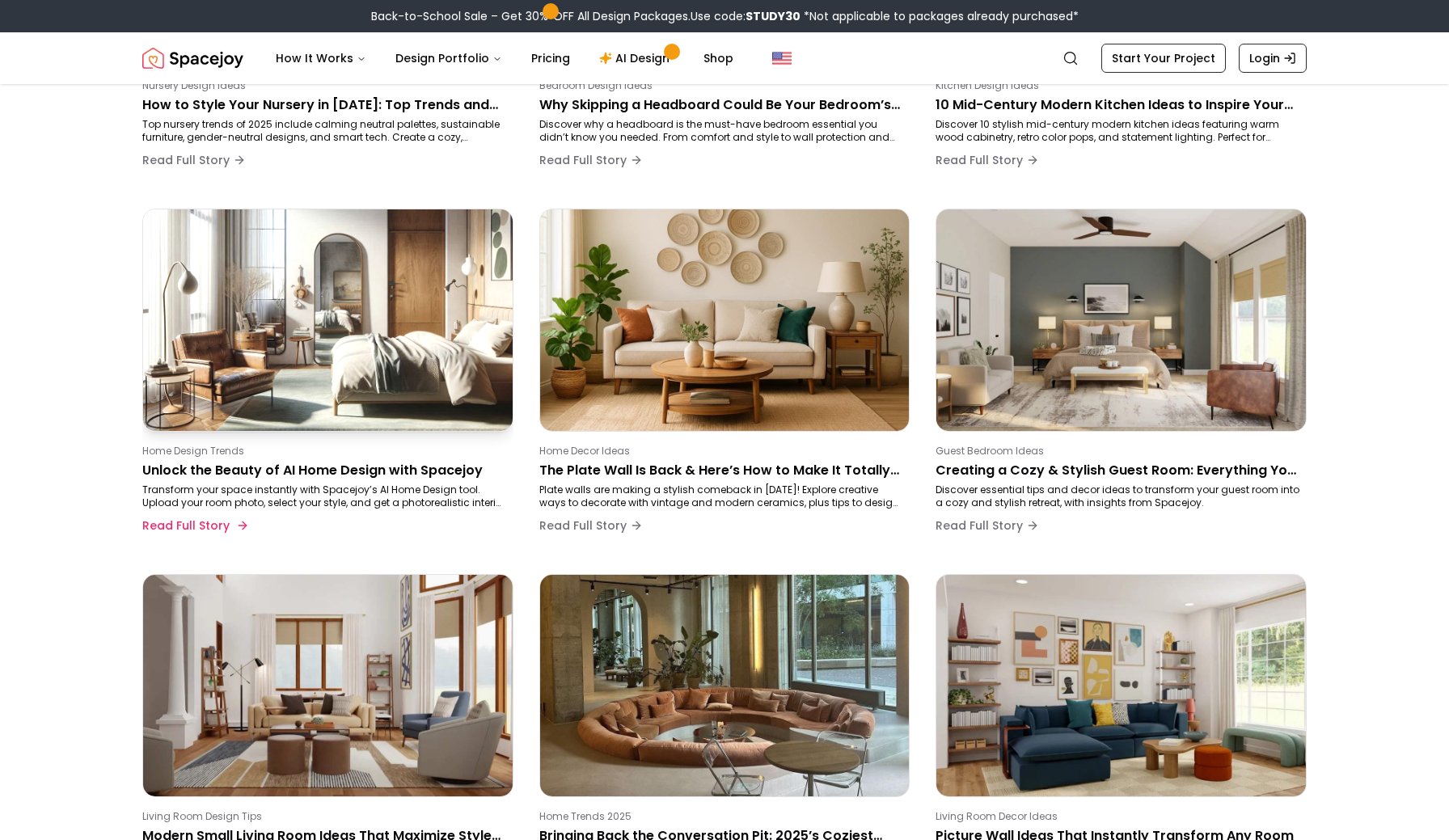
click at [410, 304] on img at bounding box center [328, 319] width 388 height 233
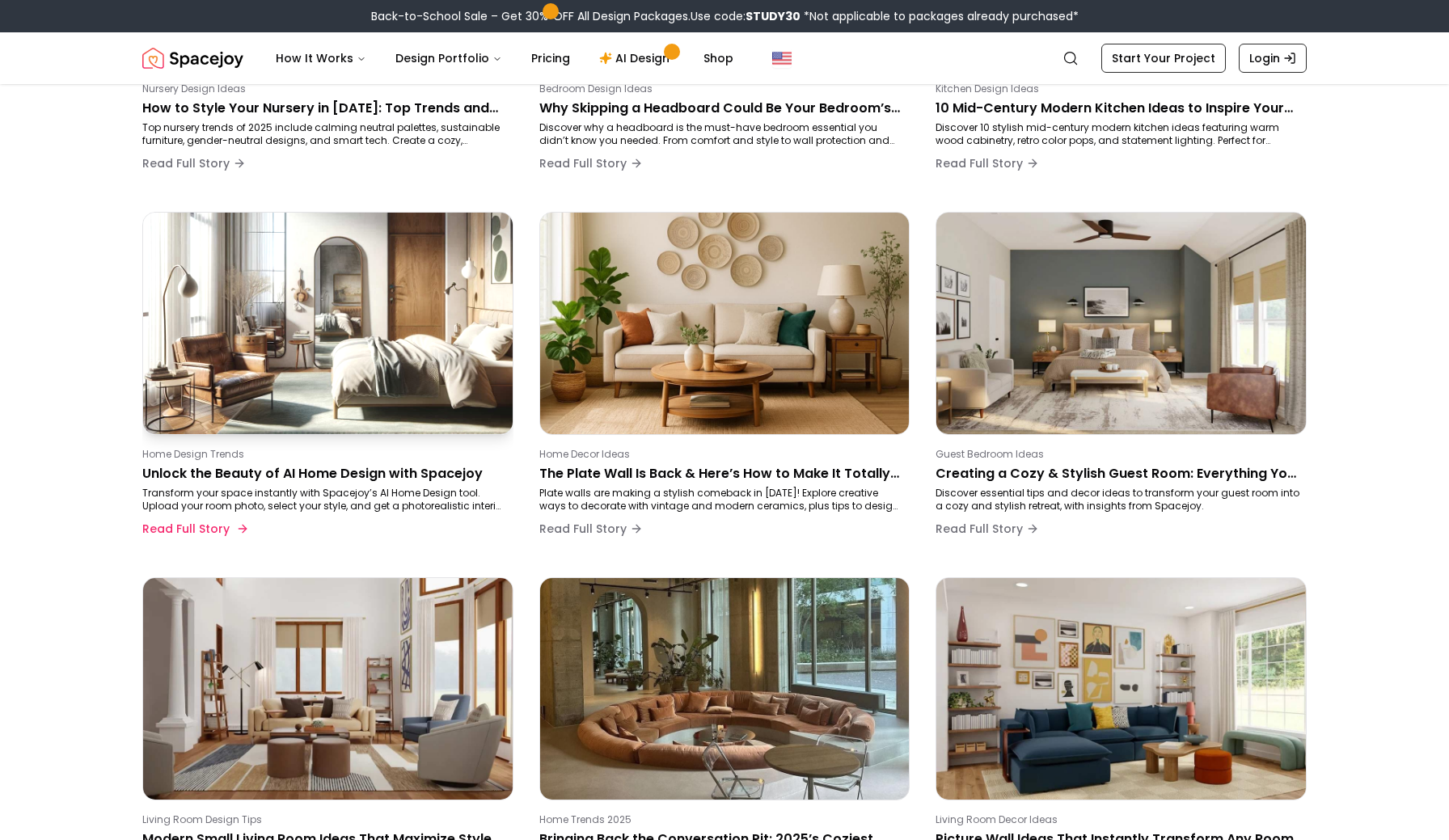
scroll to position [762, 0]
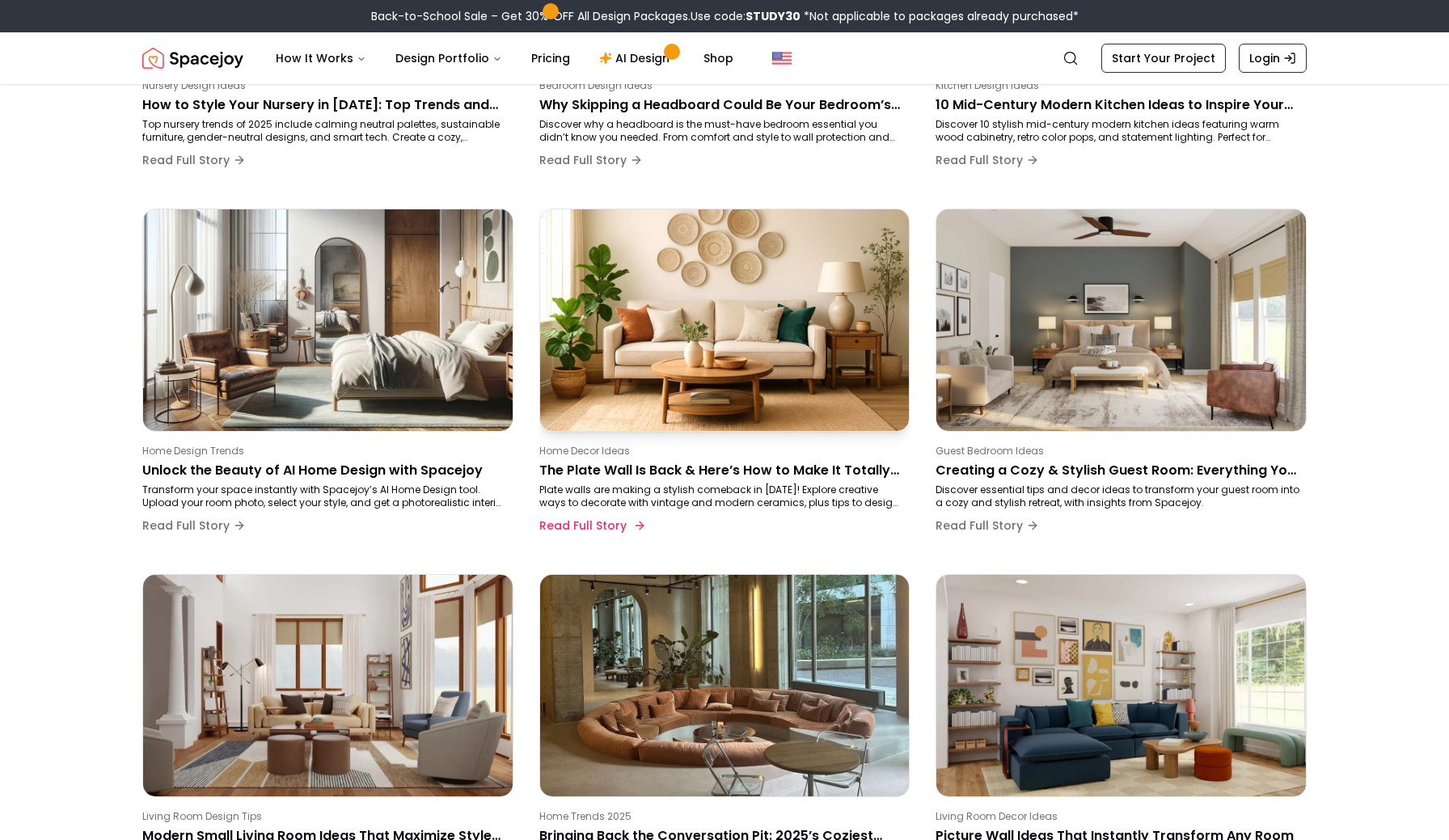
click at [753, 469] on p "The Plate Wall Is Back & Here’s How to Make It Totally Modern" at bounding box center [722, 470] width 365 height 19
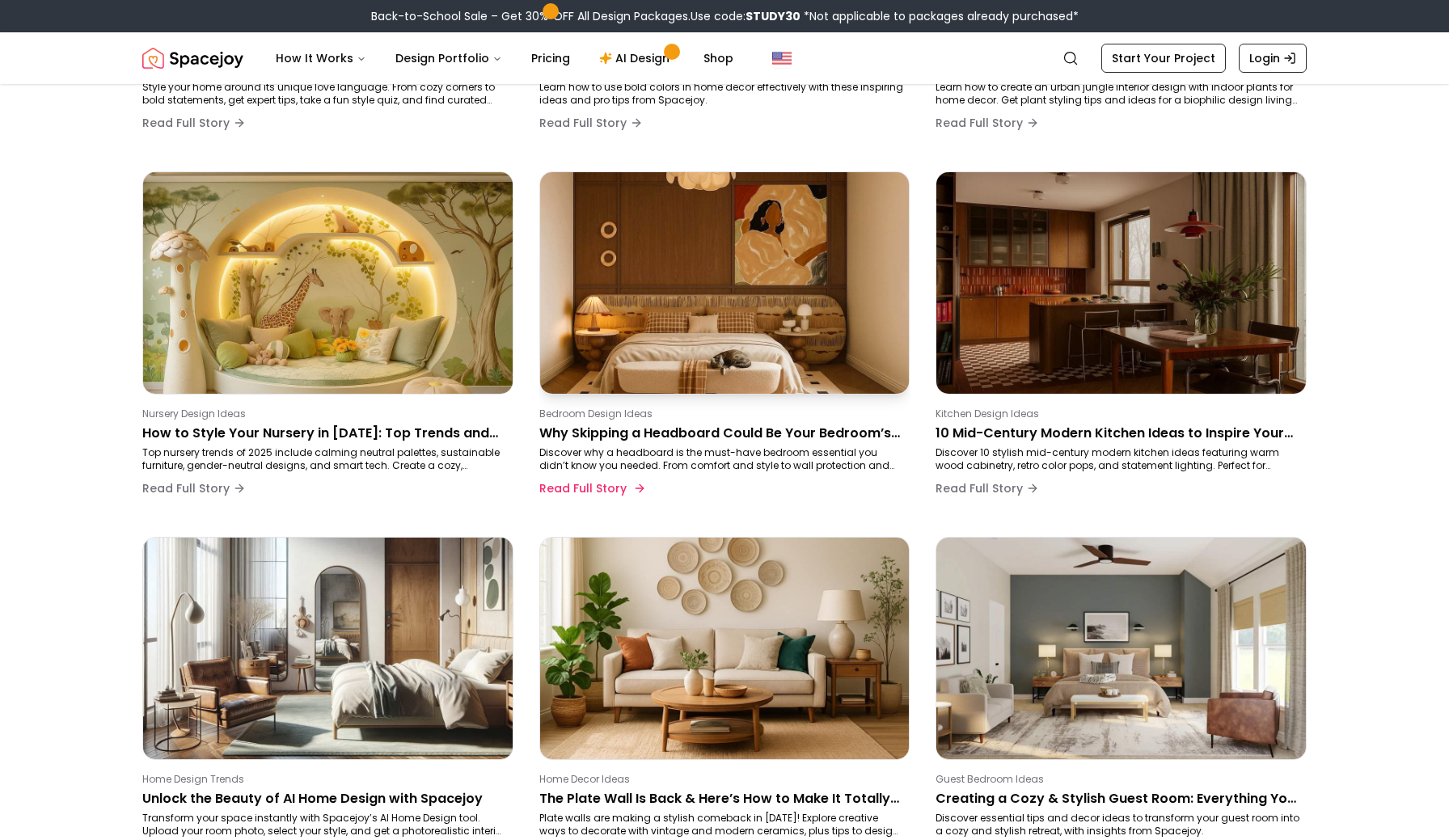
scroll to position [423, 0]
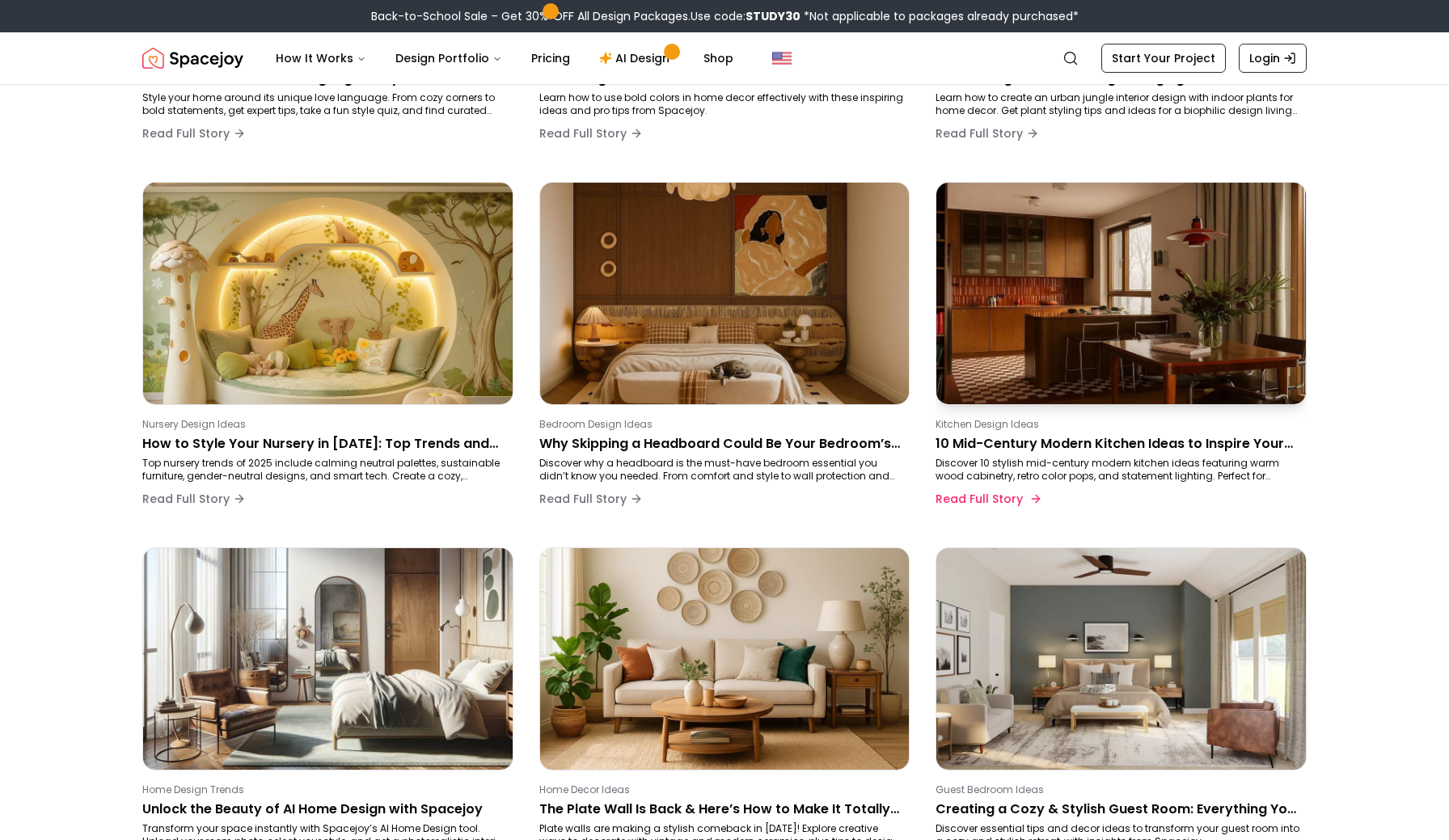
click at [1030, 393] on img at bounding box center [1121, 293] width 388 height 233
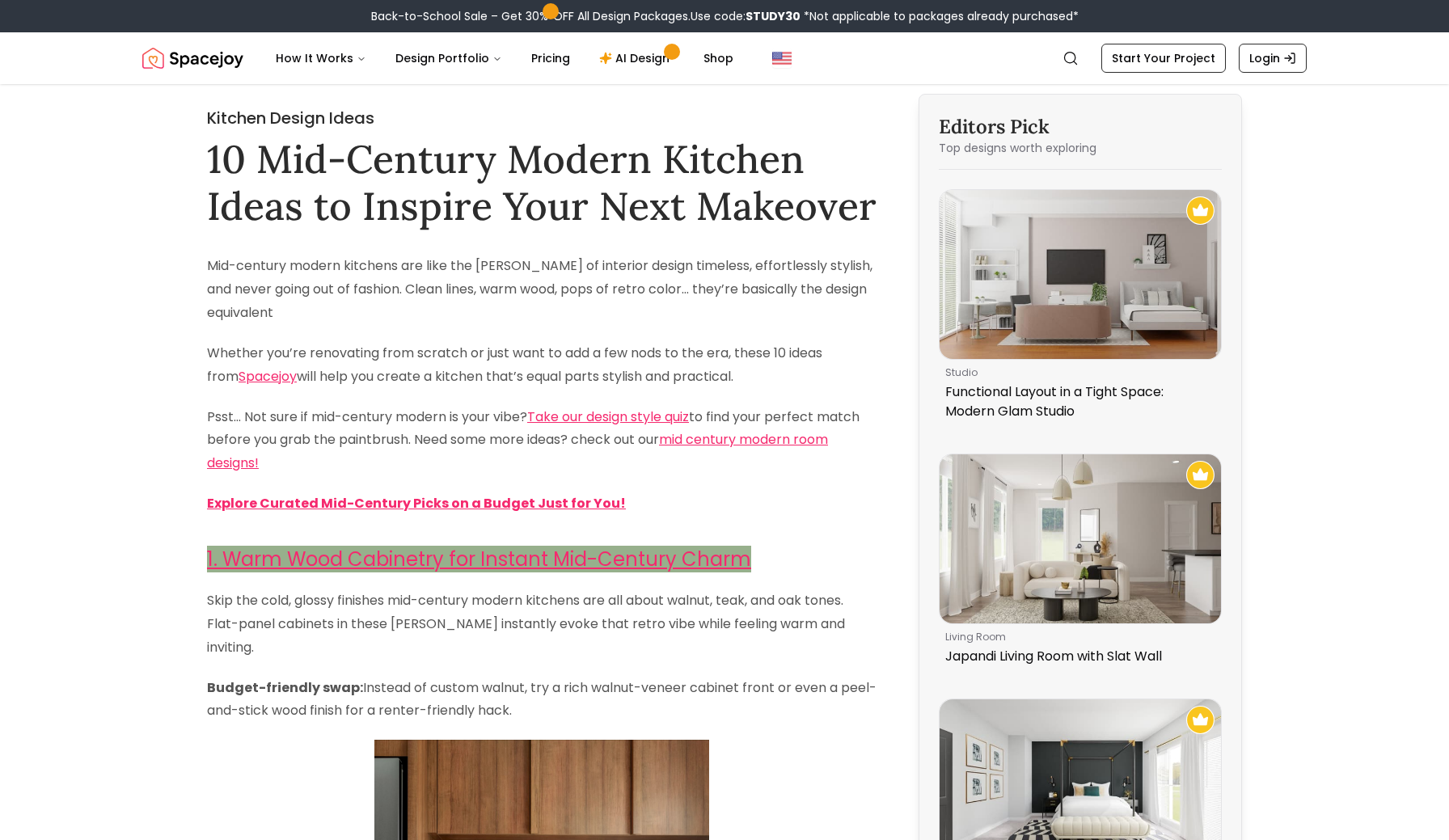
click at [583, 119] on h2 "Kitchen Design Ideas" at bounding box center [542, 118] width 670 height 23
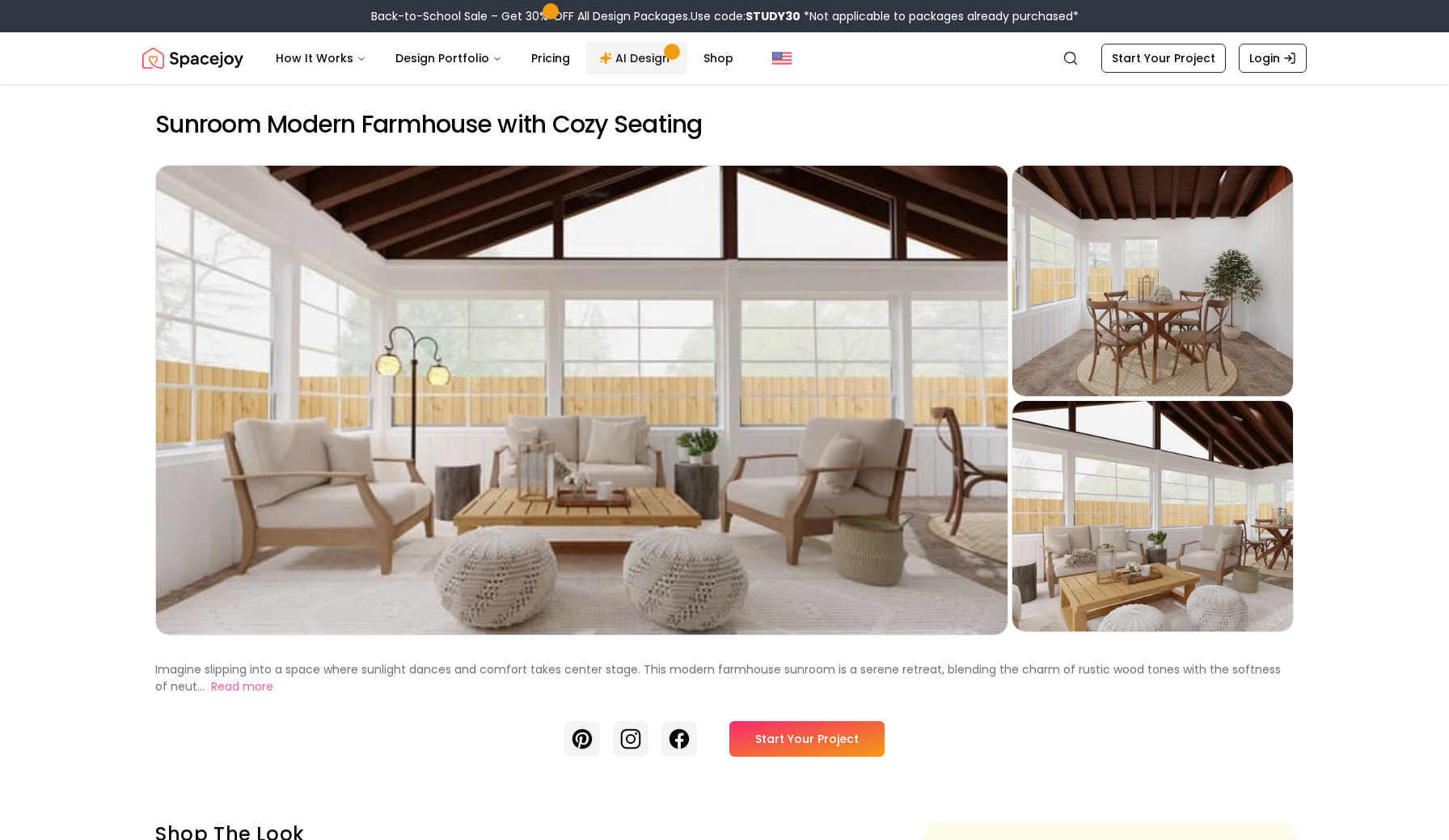
click at [633, 57] on link "AI Design" at bounding box center [637, 58] width 101 height 32
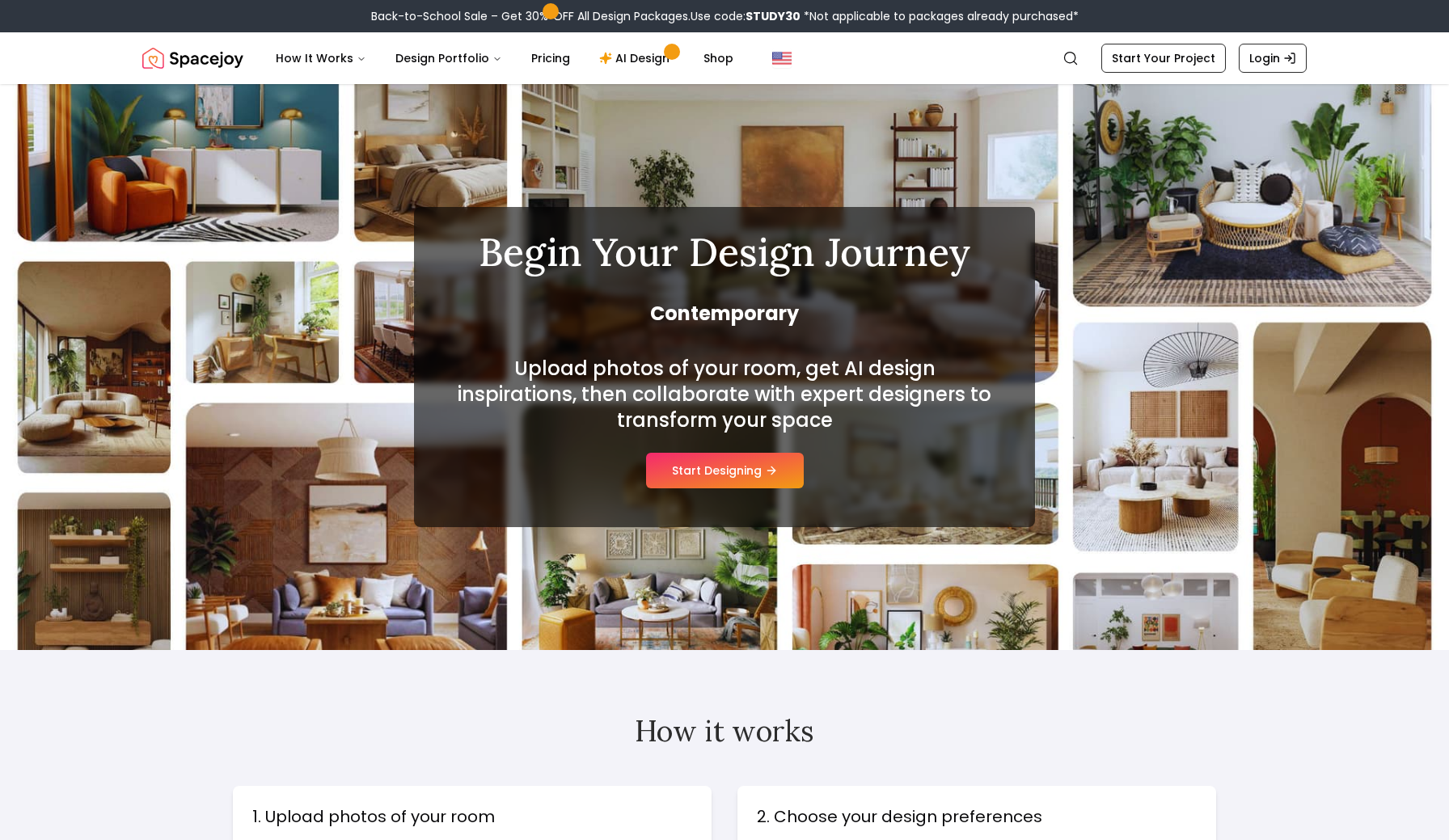
click at [259, 407] on div "Begin Your Design Journey Contemporary Upload photos of your room, get AI desig…" at bounding box center [724, 368] width 1449 height 566
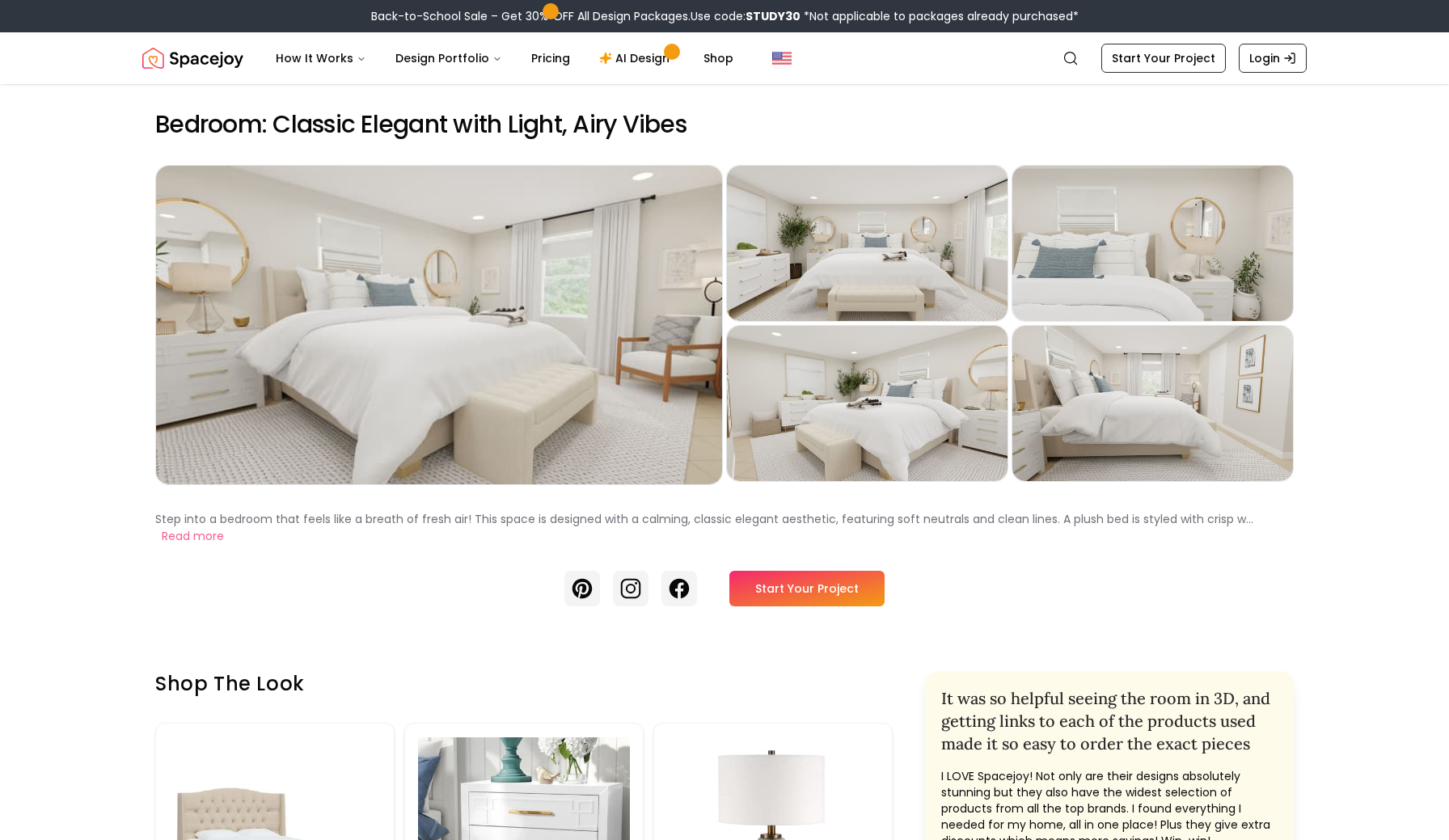
click at [820, 127] on h2 "Bedroom: Classic Elegant with Light, Airy Vibes" at bounding box center [724, 124] width 1138 height 29
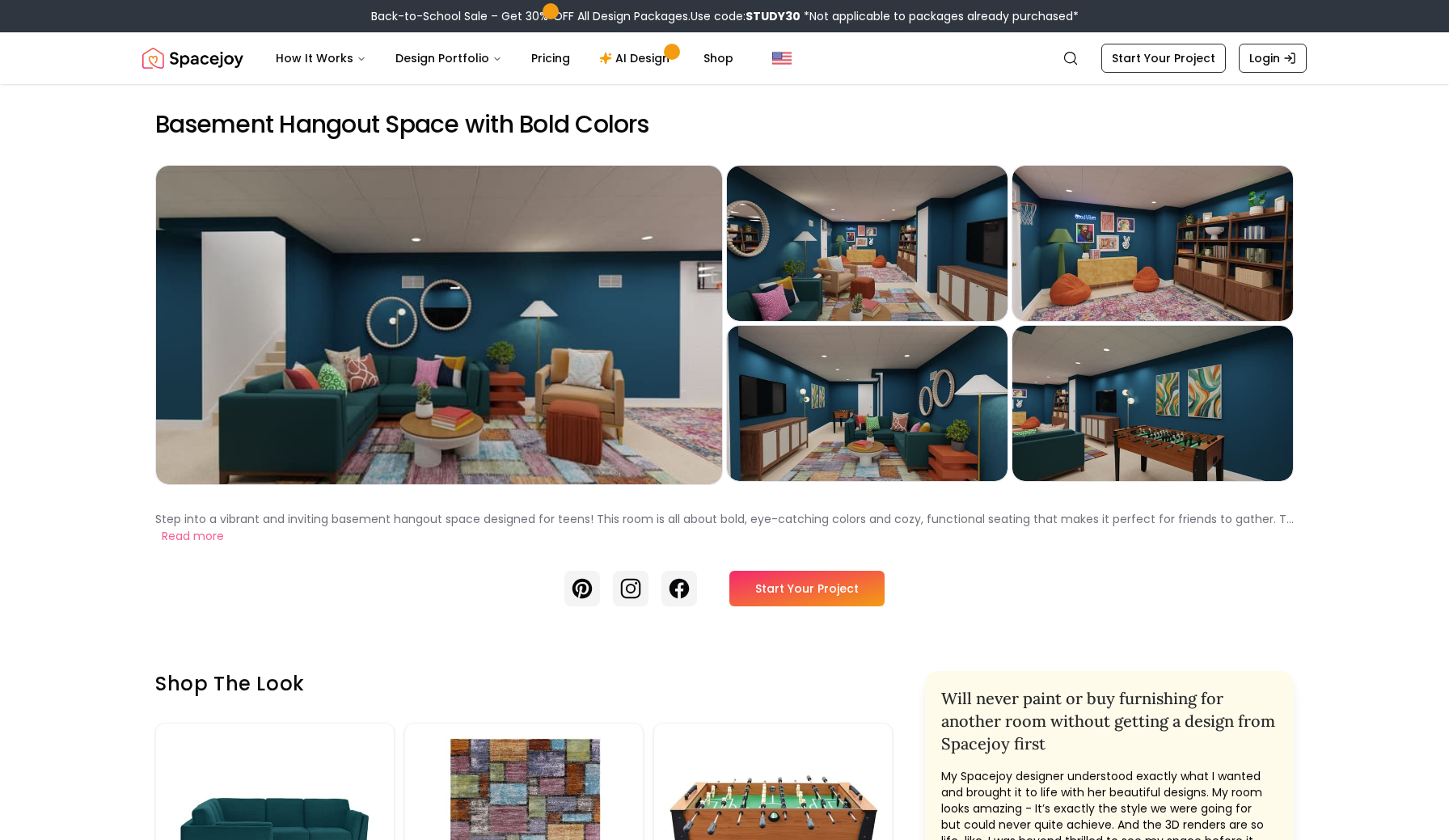
click at [703, 110] on h2 "Basement Hangout Space with Bold Colors" at bounding box center [724, 124] width 1138 height 29
click at [748, 113] on h2 "Basement Hangout Space with Bold Colors" at bounding box center [724, 124] width 1138 height 29
click at [787, 111] on h2 "Basement Hangout Space with Bold Colors" at bounding box center [724, 124] width 1138 height 29
click at [208, 536] on button "Read more" at bounding box center [193, 537] width 63 height 17
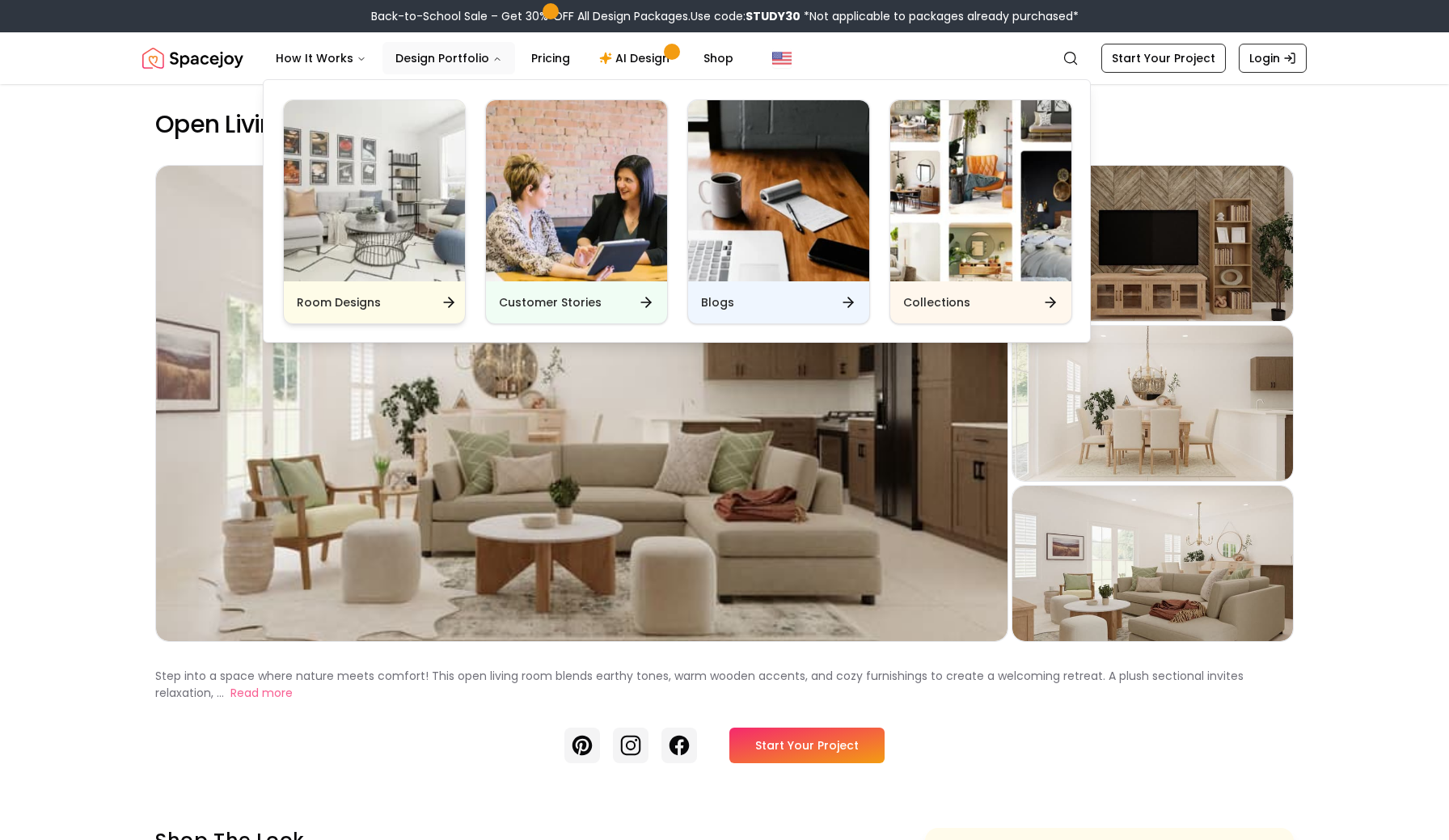
click at [369, 222] on img "Main" at bounding box center [374, 191] width 181 height 181
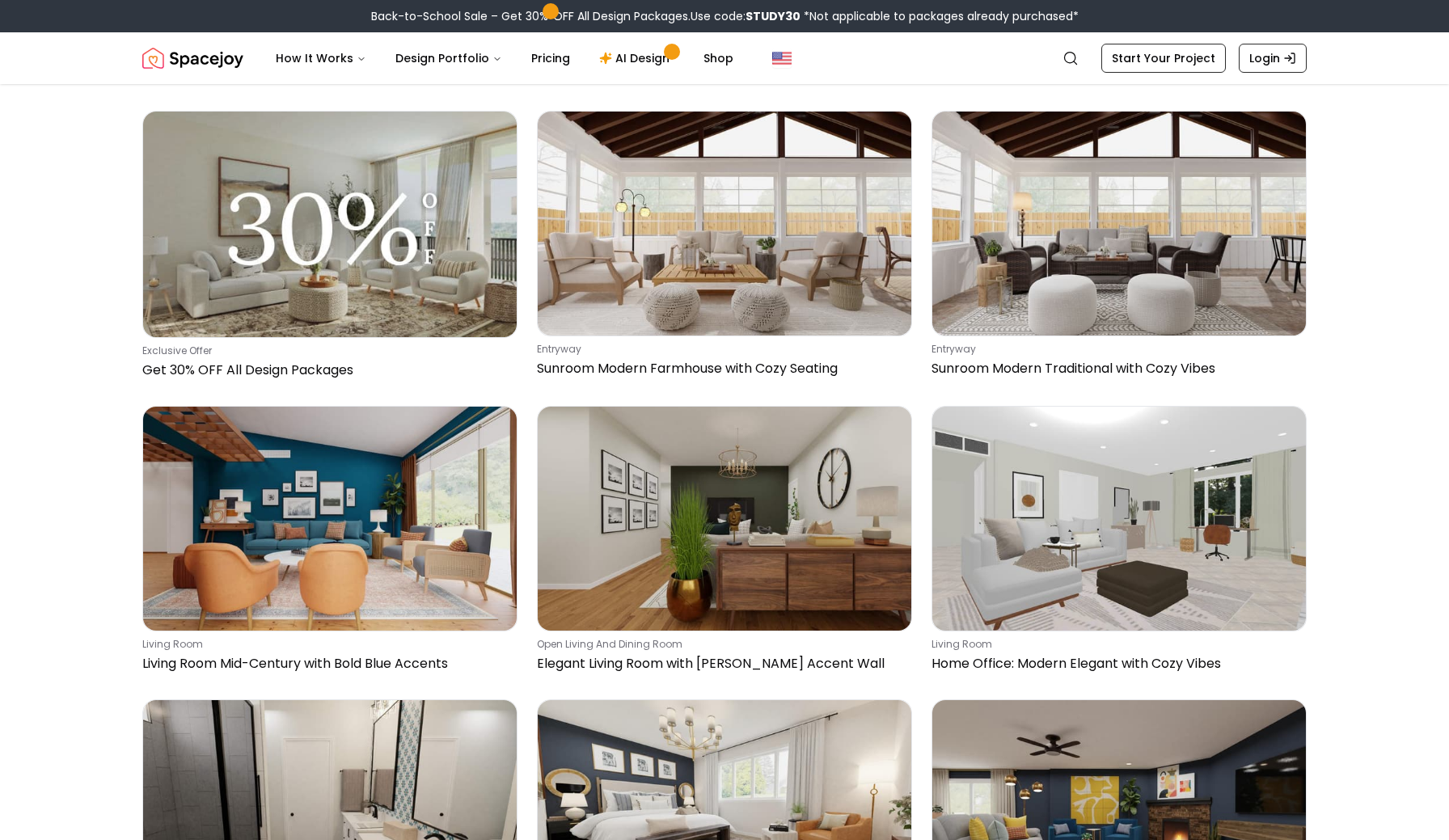
scroll to position [1003, 0]
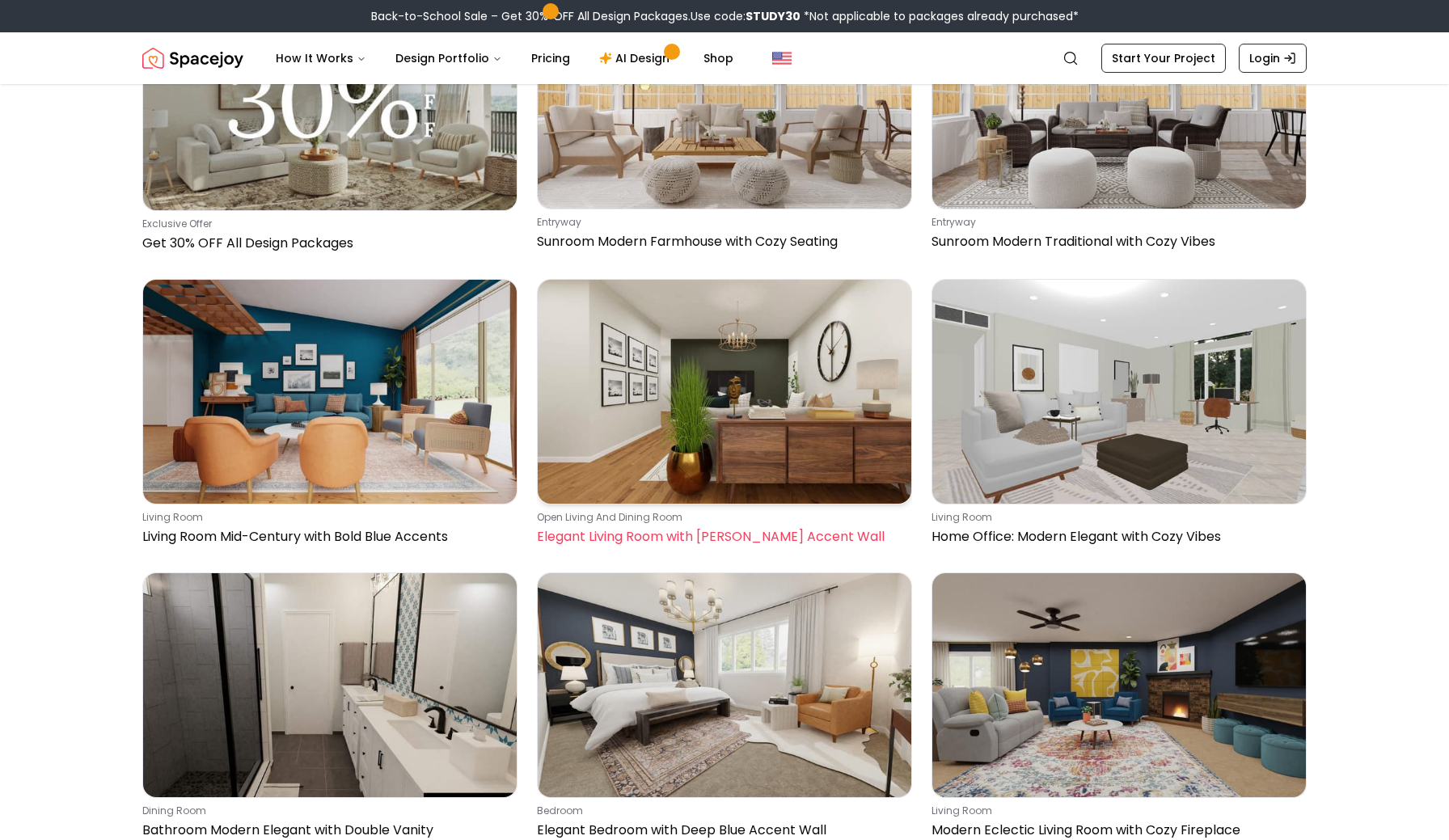
click at [674, 279] on img at bounding box center [724, 391] width 373 height 224
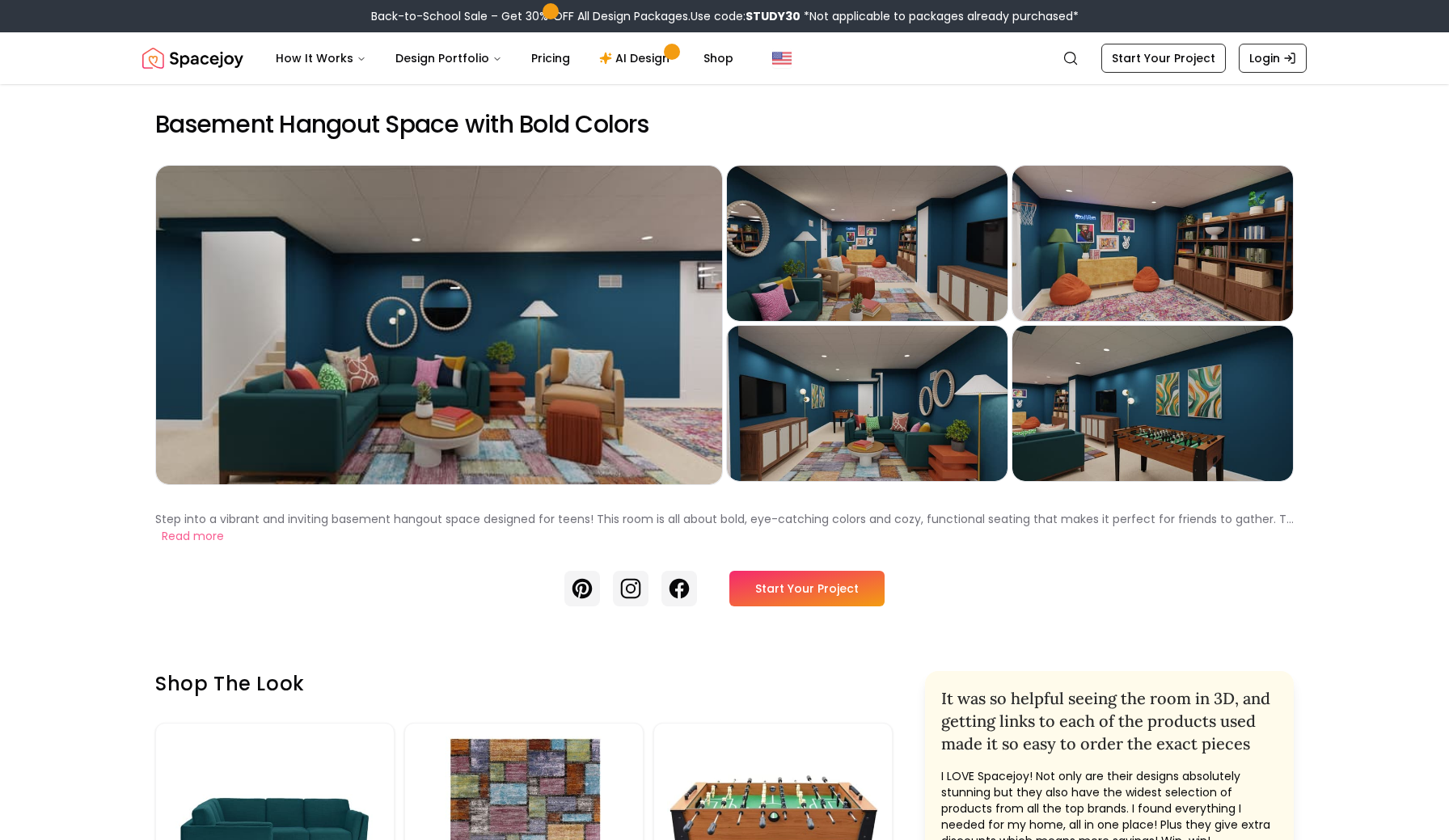
click at [767, 117] on h2 "Basement Hangout Space with Bold Colors" at bounding box center [724, 124] width 1138 height 29
